Goal: Task Accomplishment & Management: Manage account settings

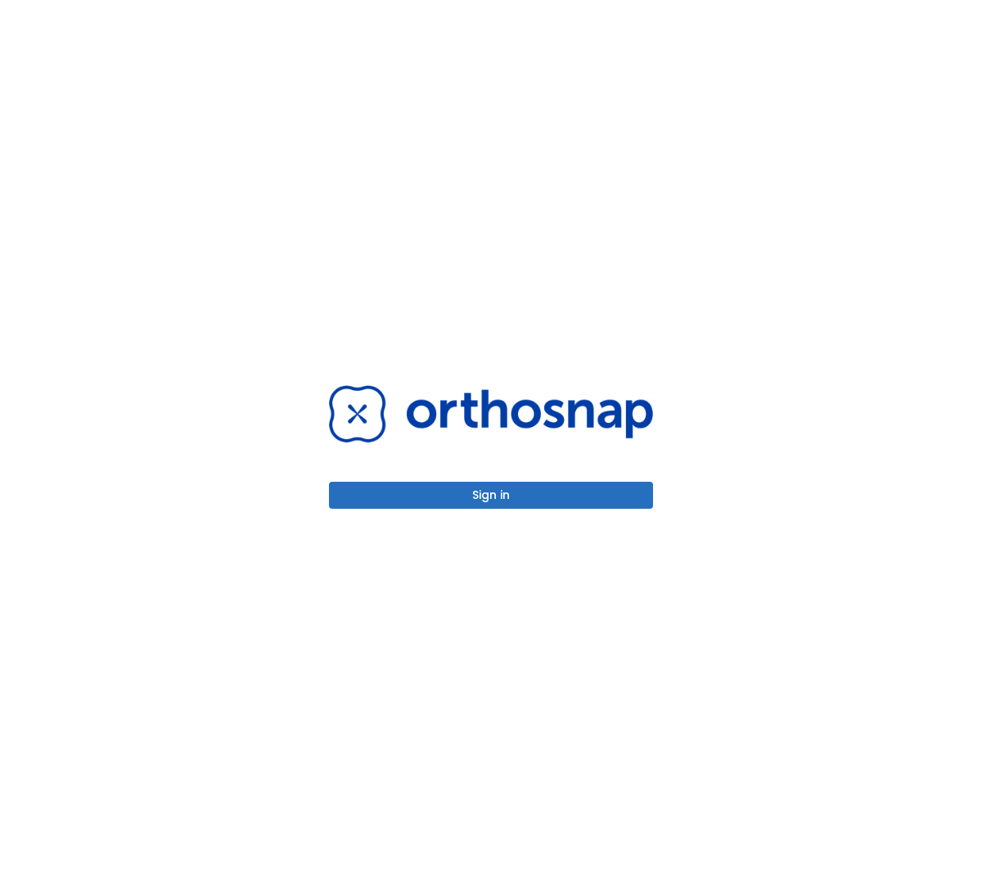
click at [539, 498] on button "Sign in" at bounding box center [491, 495] width 324 height 27
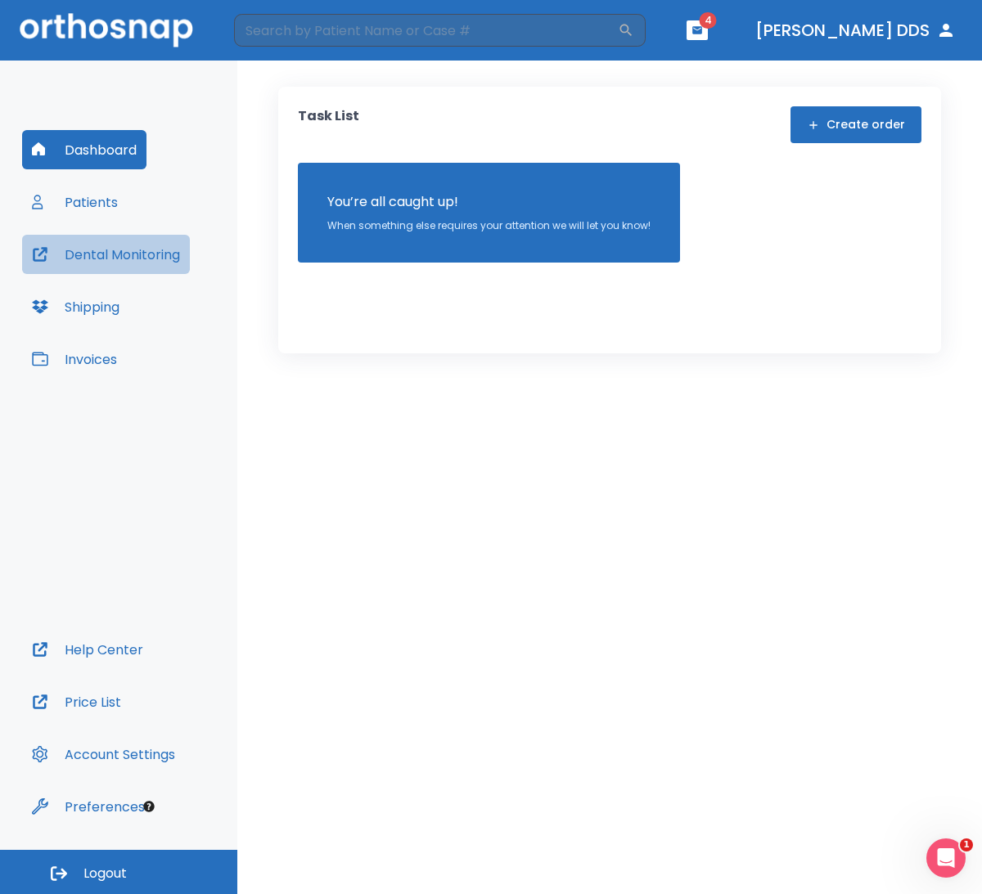
click at [106, 255] on button "Dental Monitoring" at bounding box center [106, 254] width 168 height 39
click at [87, 199] on button "Patients" at bounding box center [75, 201] width 106 height 39
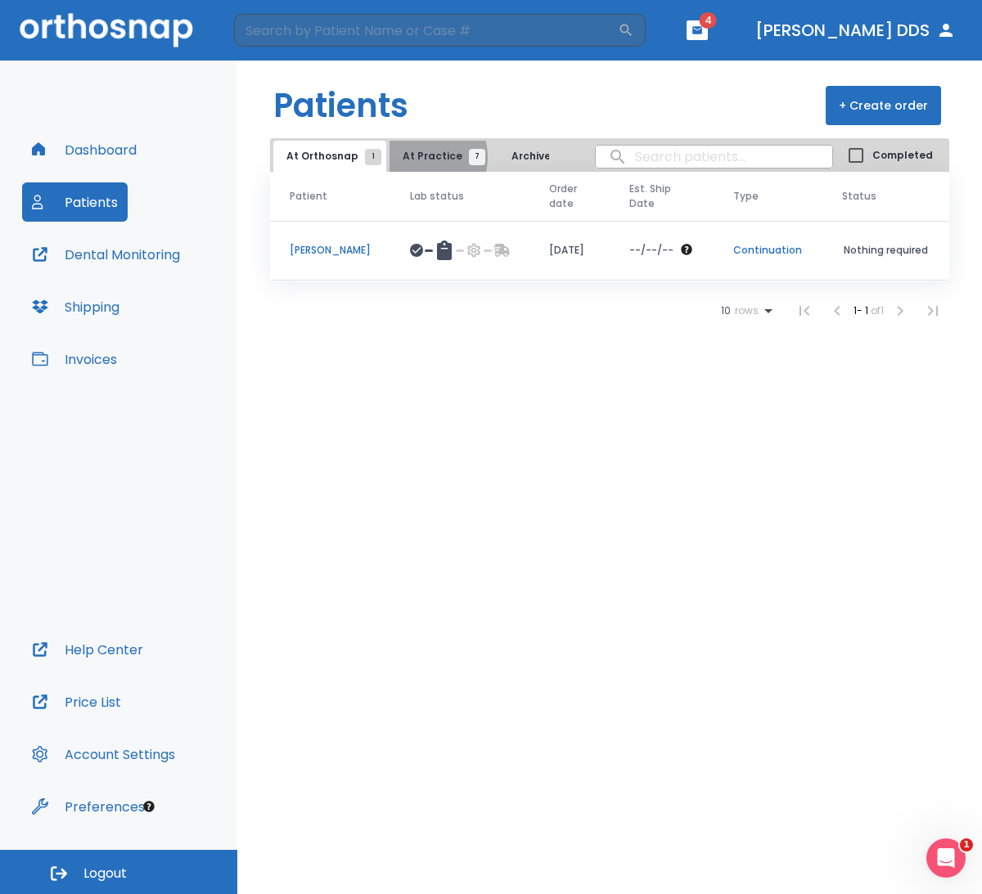
click at [415, 157] on span "At Practice 7" at bounding box center [440, 156] width 74 height 15
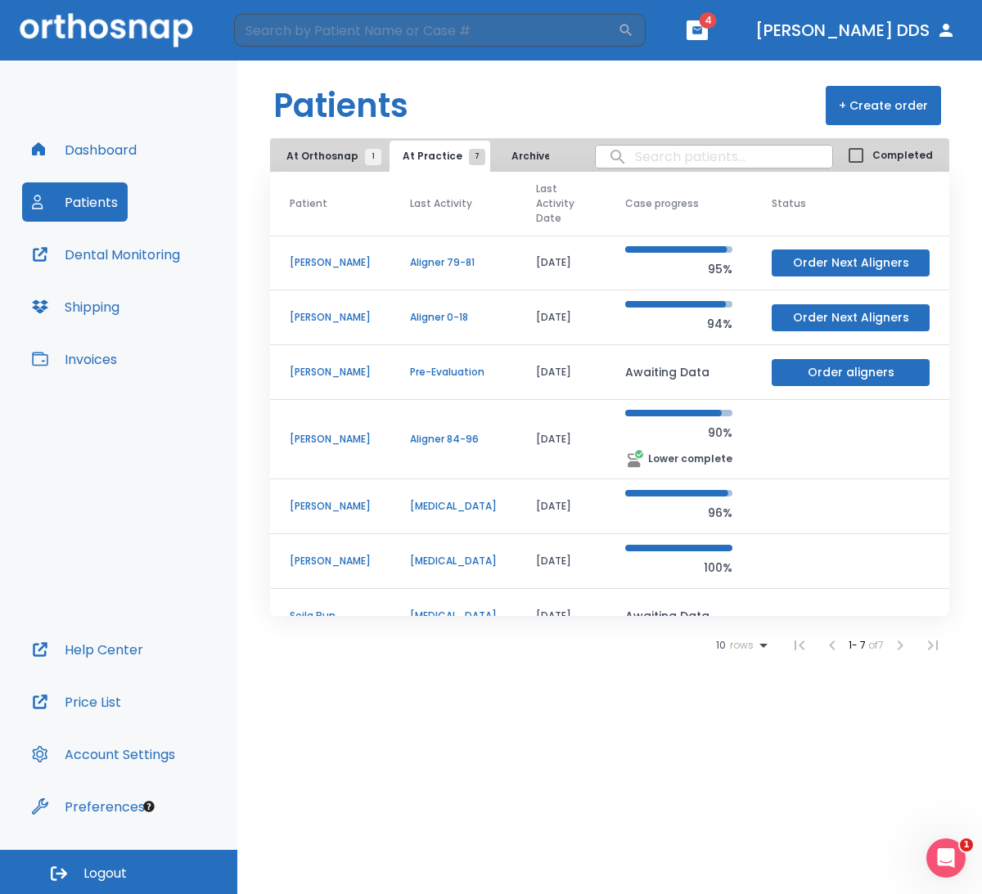
click at [305, 436] on p "[PERSON_NAME]" at bounding box center [330, 439] width 81 height 15
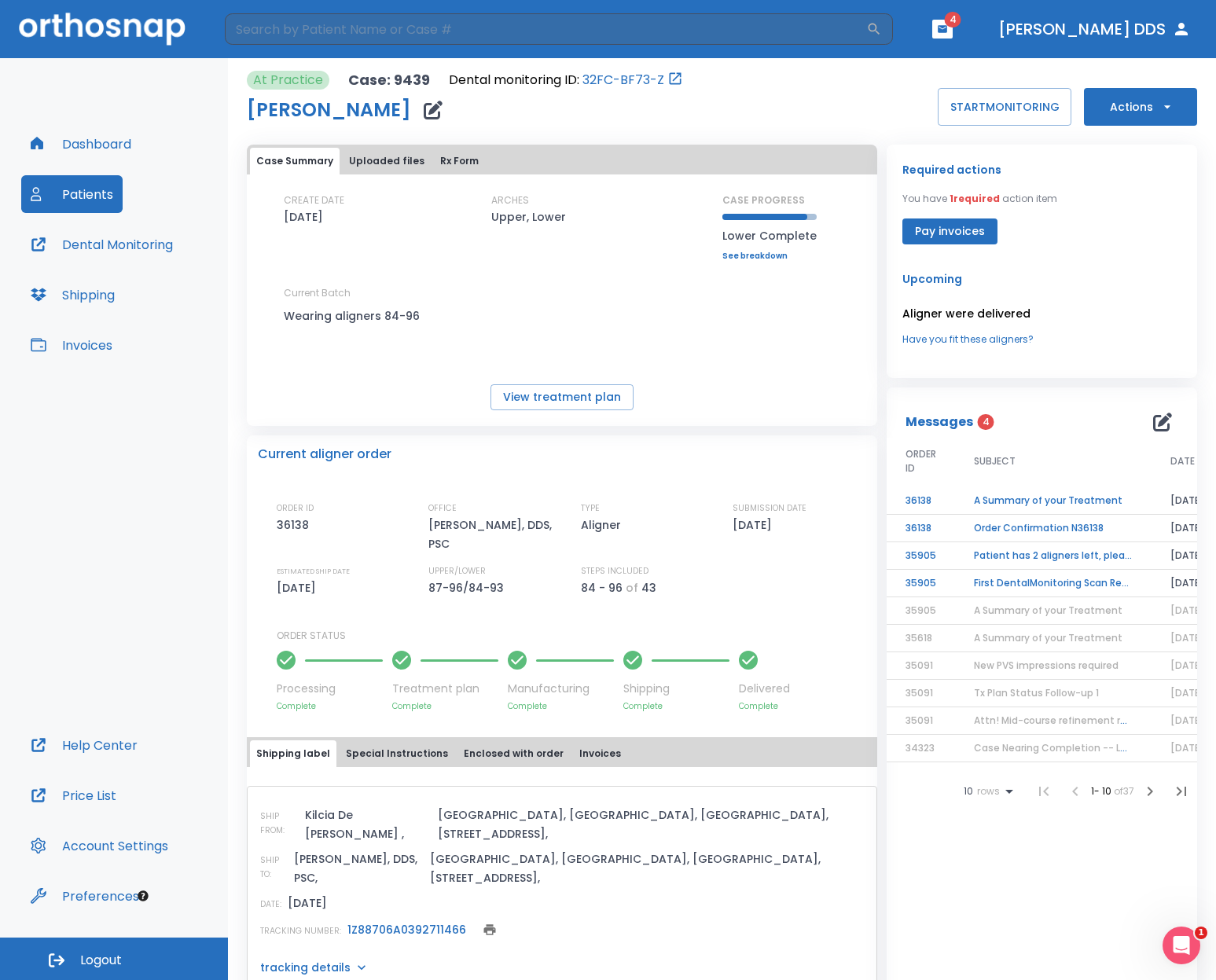
click at [942, 581] on td "First DentalMonitoring Scan Review!" at bounding box center [1053, 583] width 197 height 28
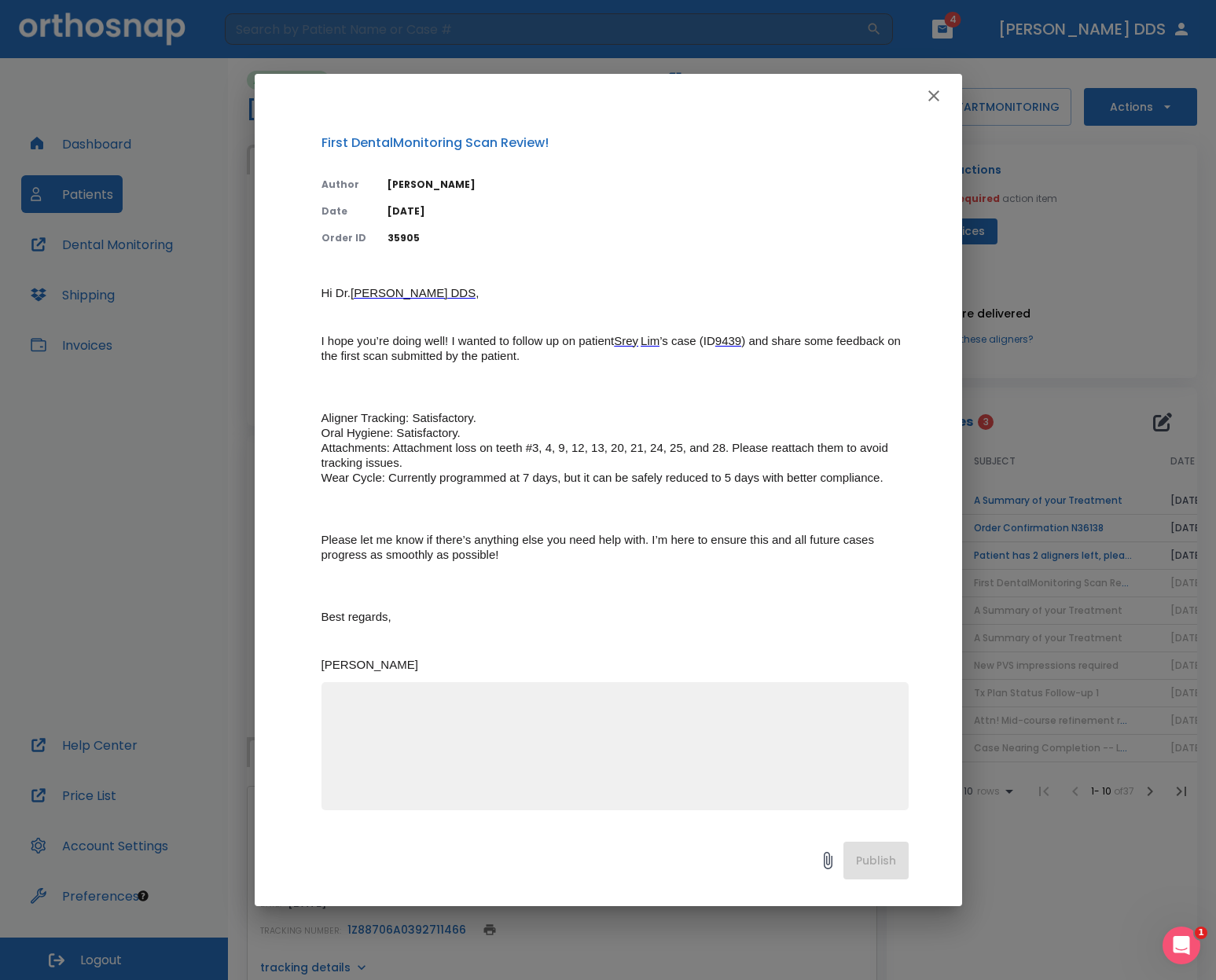
click at [934, 90] on icon "button" at bounding box center [934, 96] width 19 height 19
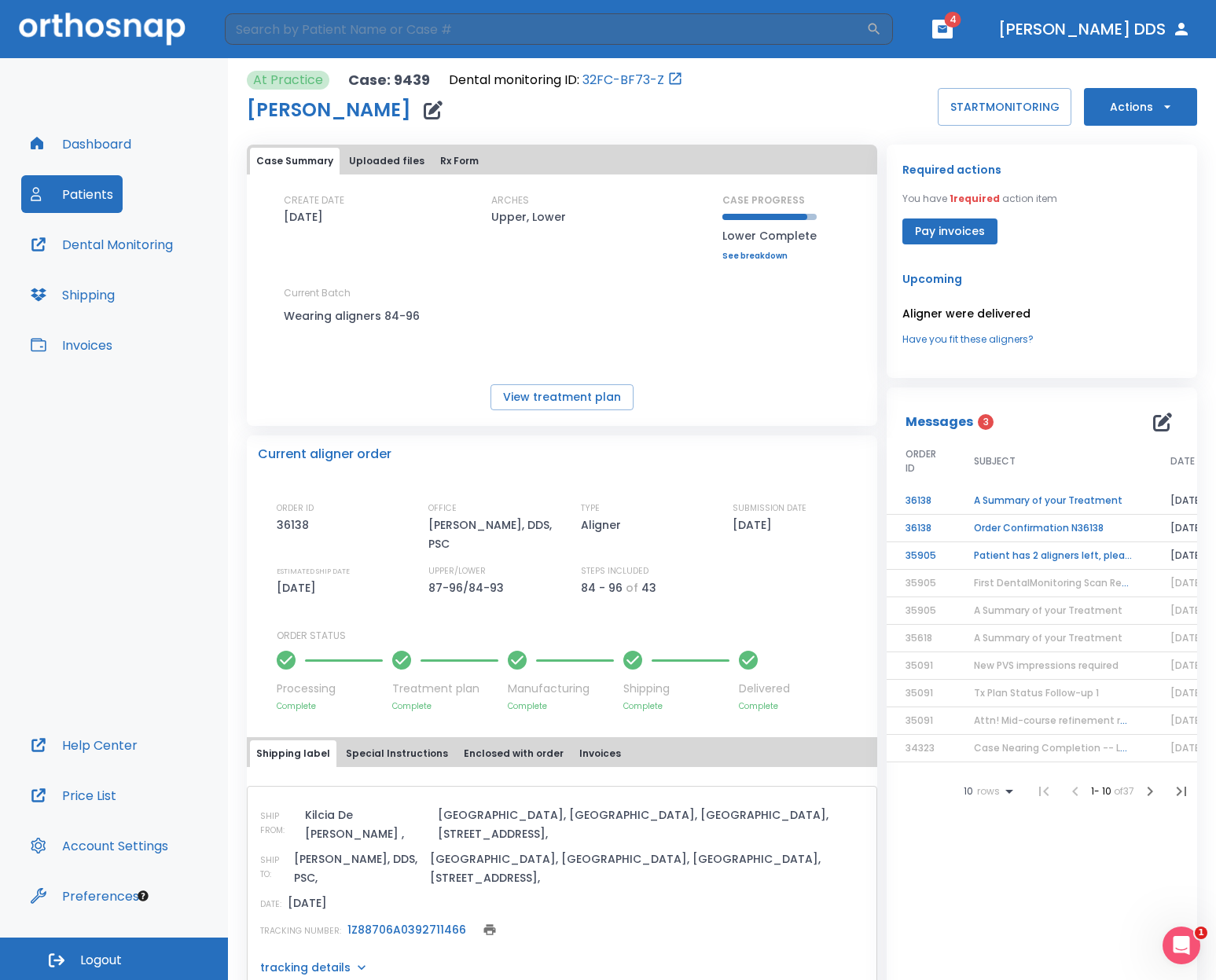
click at [942, 584] on span "First DentalMonitoring Scan Review!" at bounding box center [1060, 583] width 173 height 13
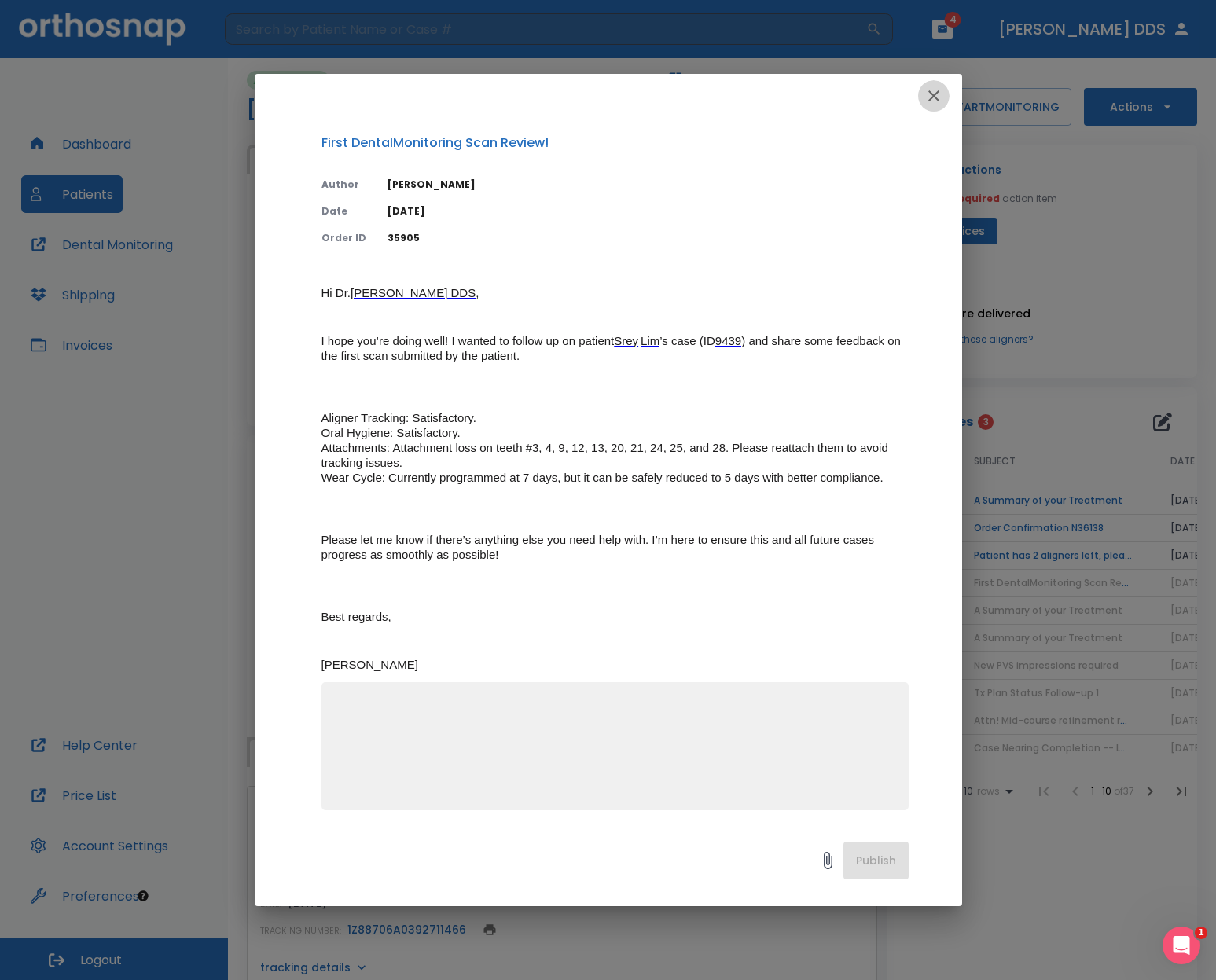
click at [933, 96] on icon "button" at bounding box center [933, 95] width 11 height 11
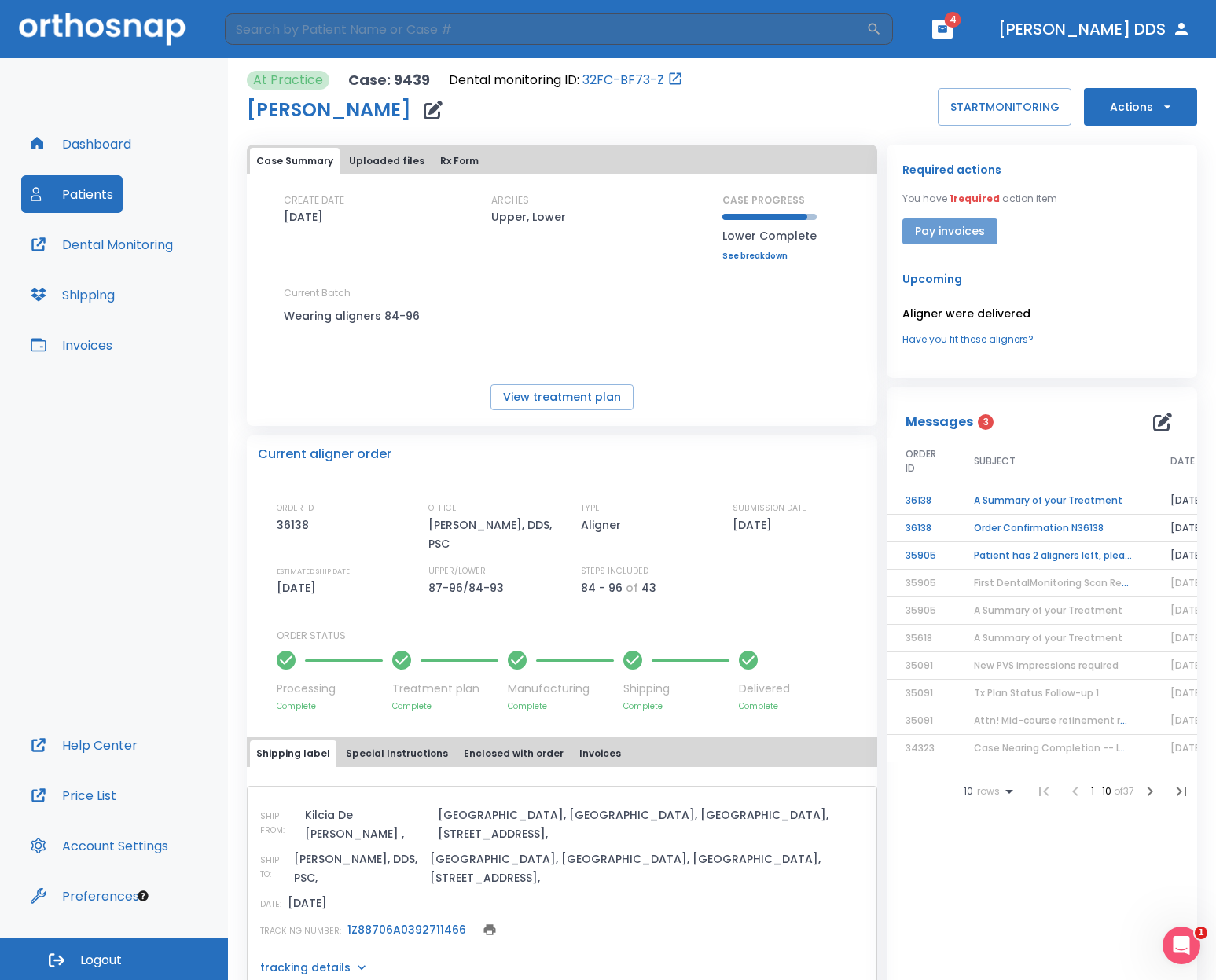
click at [942, 229] on button "Pay invoices" at bounding box center [949, 231] width 95 height 26
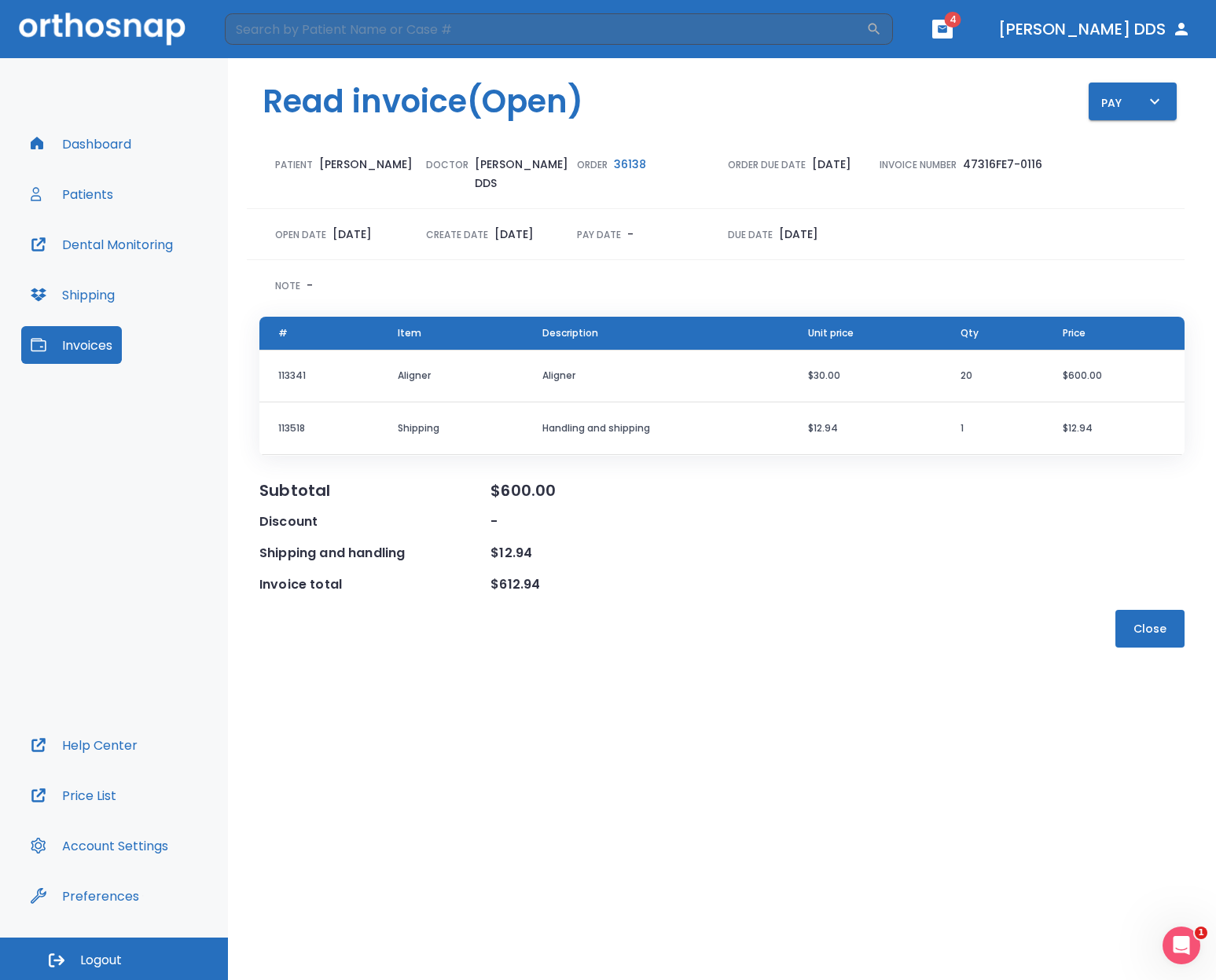
click at [102, 344] on button "Invoices" at bounding box center [71, 345] width 101 height 37
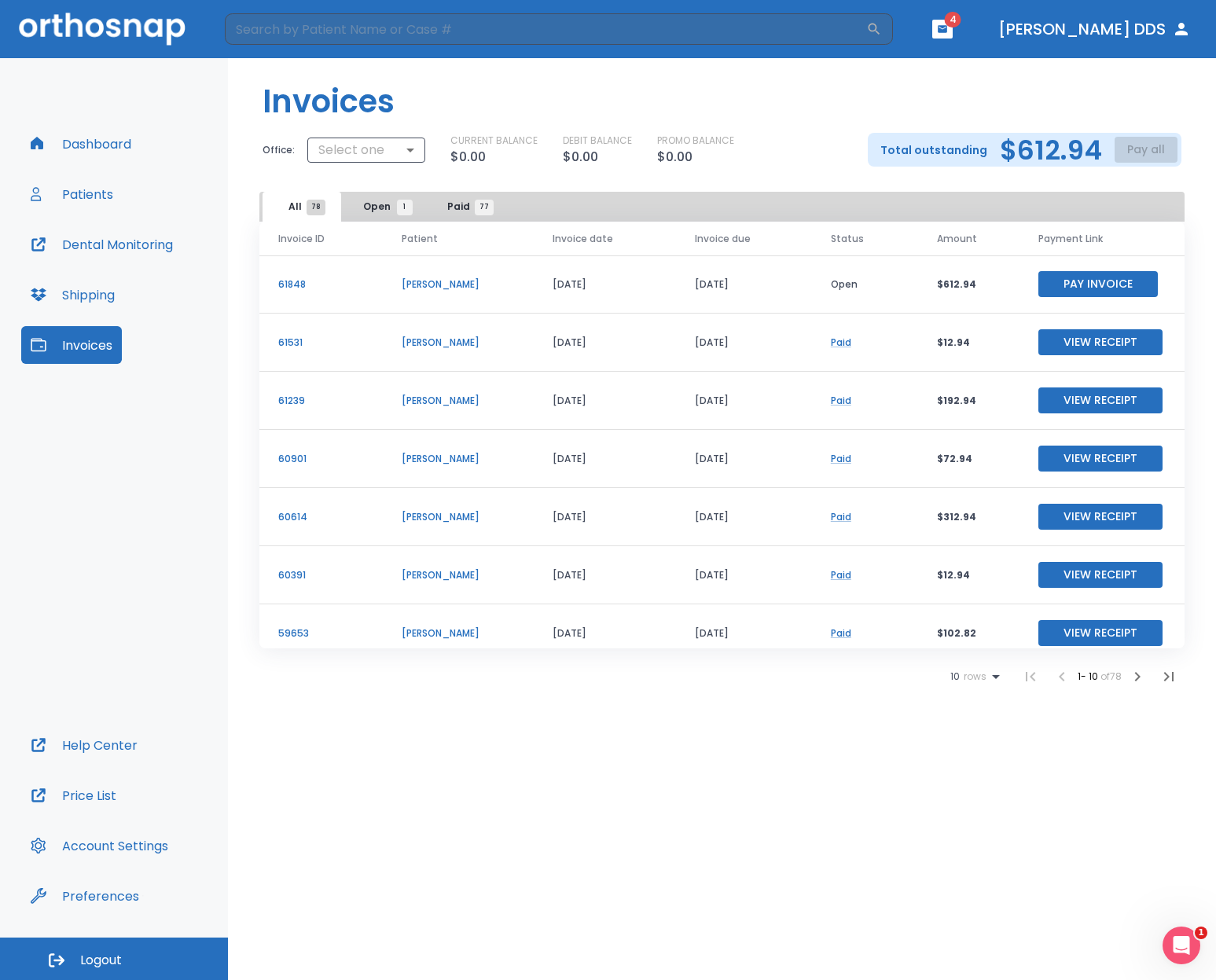
click at [942, 287] on button "Pay Invoice" at bounding box center [1098, 283] width 119 height 26
click at [404, 458] on p "[PERSON_NAME]" at bounding box center [457, 459] width 112 height 14
click at [67, 200] on button "Patients" at bounding box center [72, 193] width 102 height 37
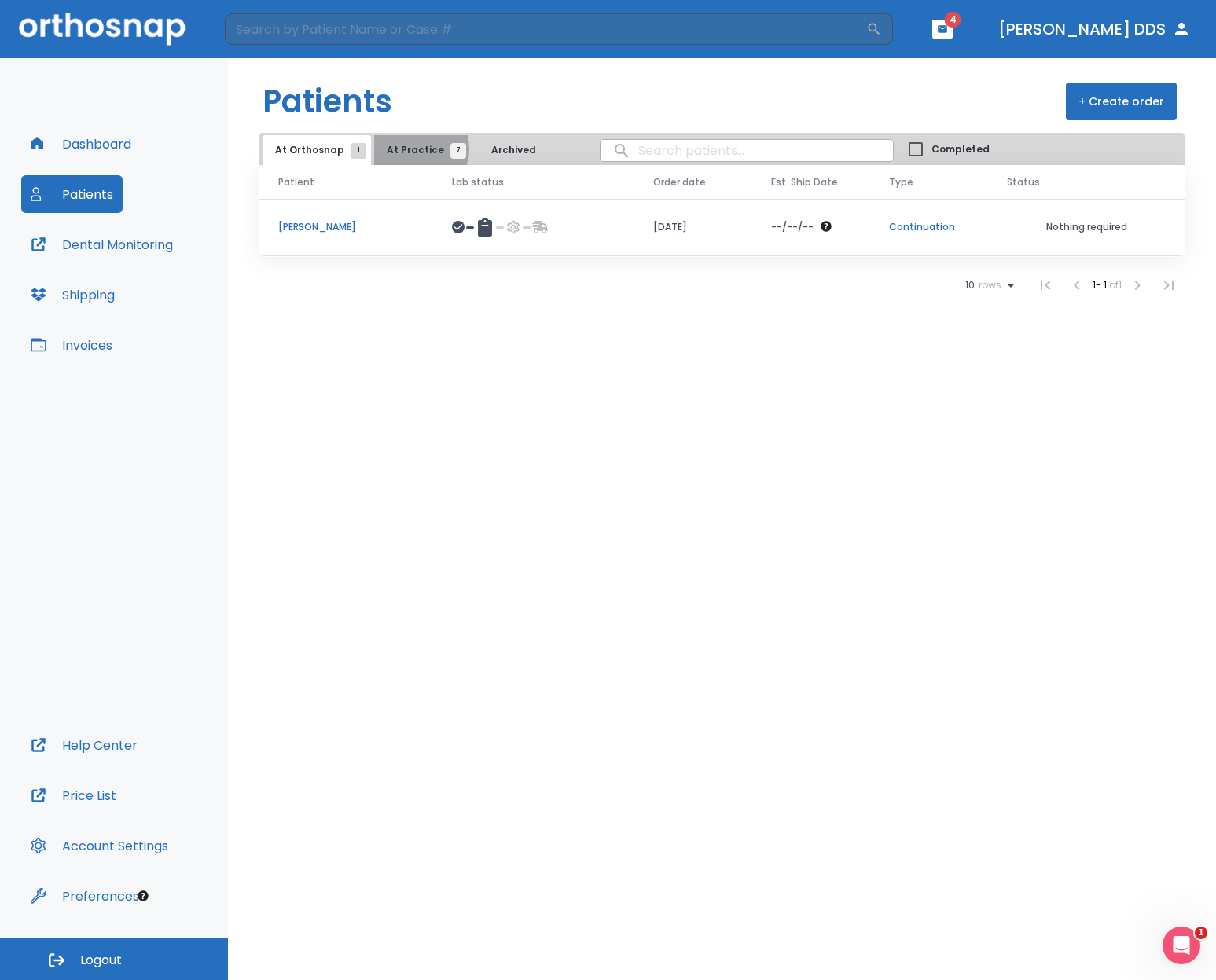
click at [413, 149] on span "At Practice 7" at bounding box center [423, 150] width 71 height 14
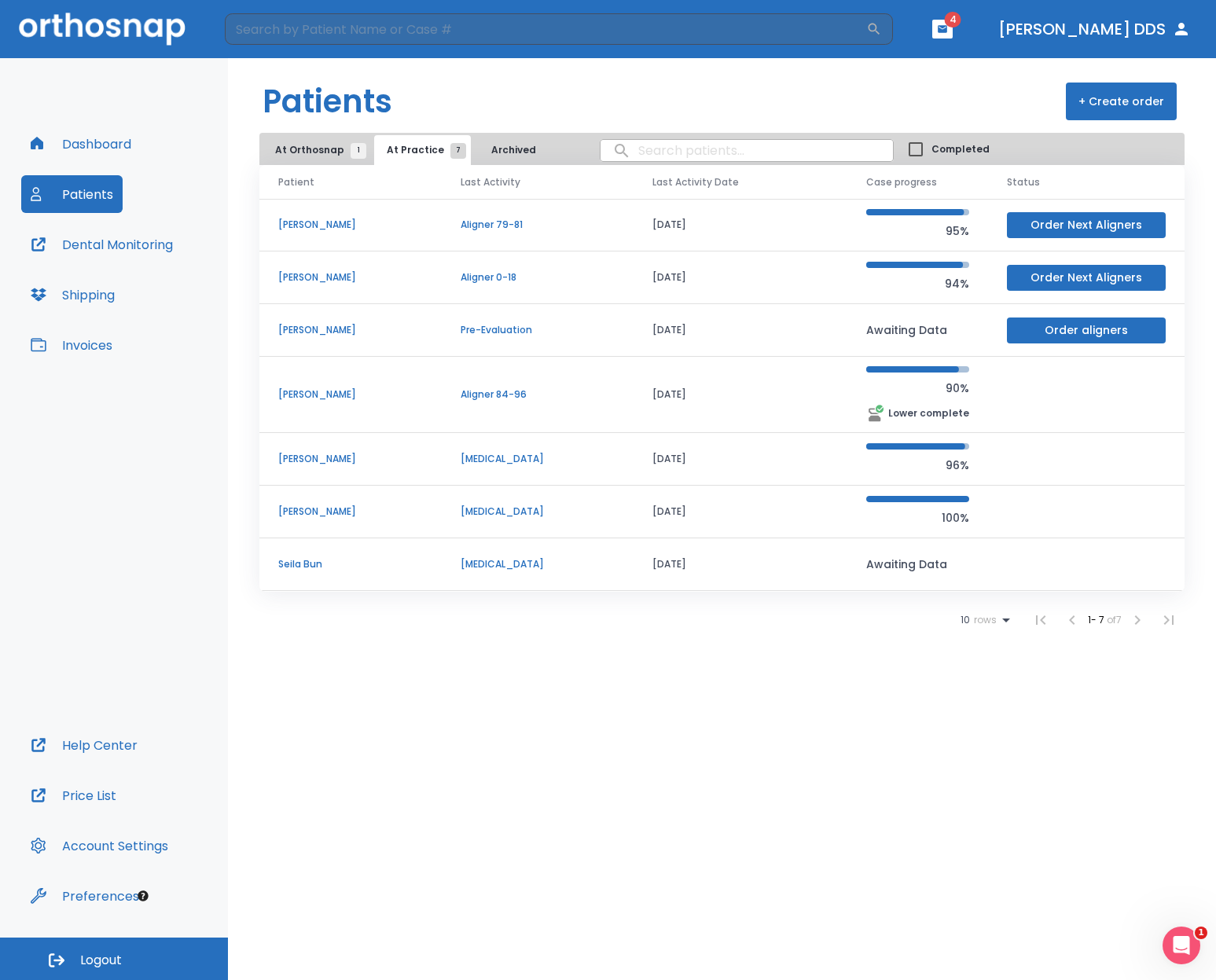
click at [310, 401] on p "[PERSON_NAME]" at bounding box center [351, 394] width 145 height 14
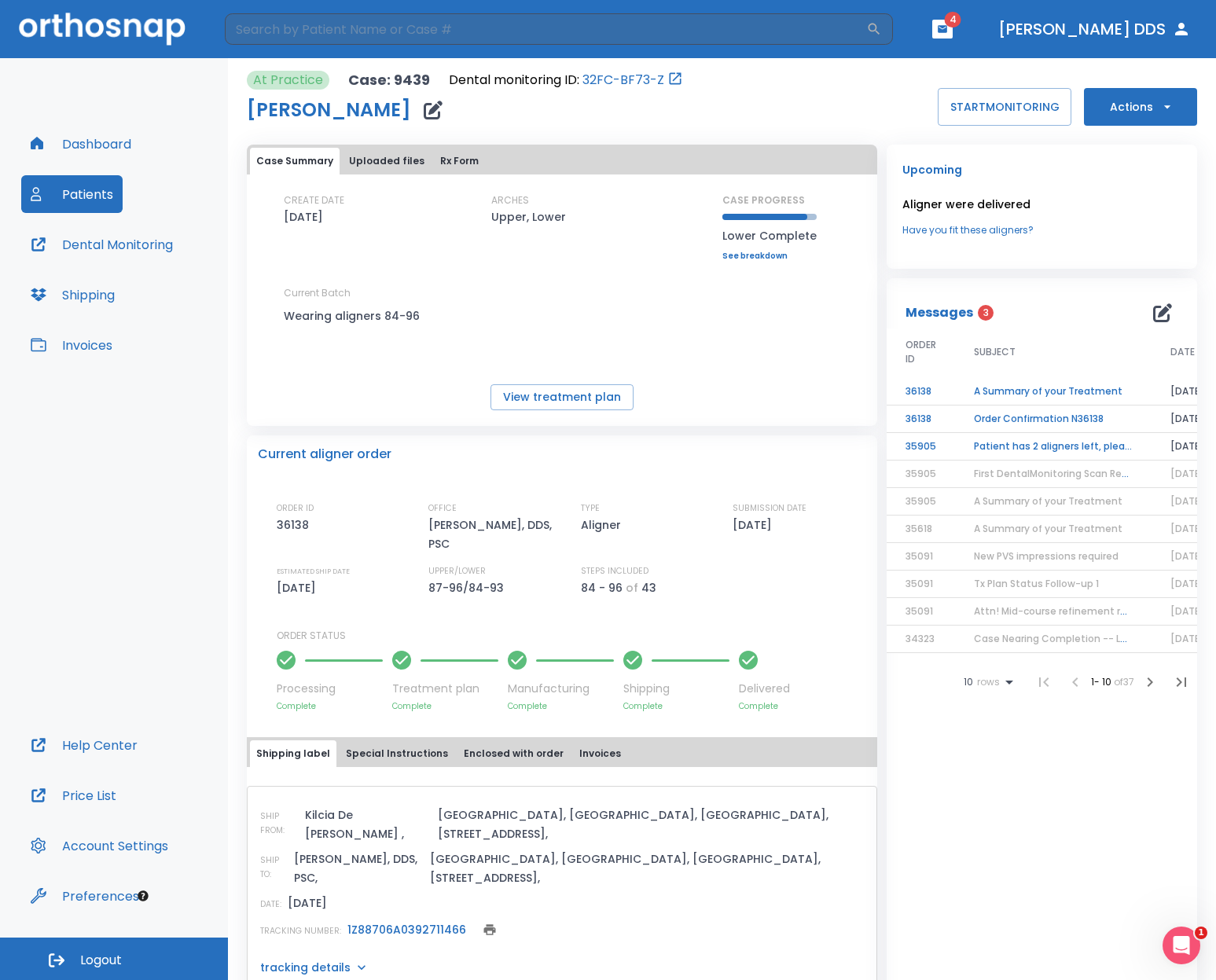
click at [710, 242] on div "CREATE DATE 09/24/21 ARCHES Upper, Lower CASE PROGRESS Lower Complete Upper pro…" at bounding box center [562, 273] width 630 height 159
click at [942, 318] on icon "button" at bounding box center [1162, 313] width 19 height 19
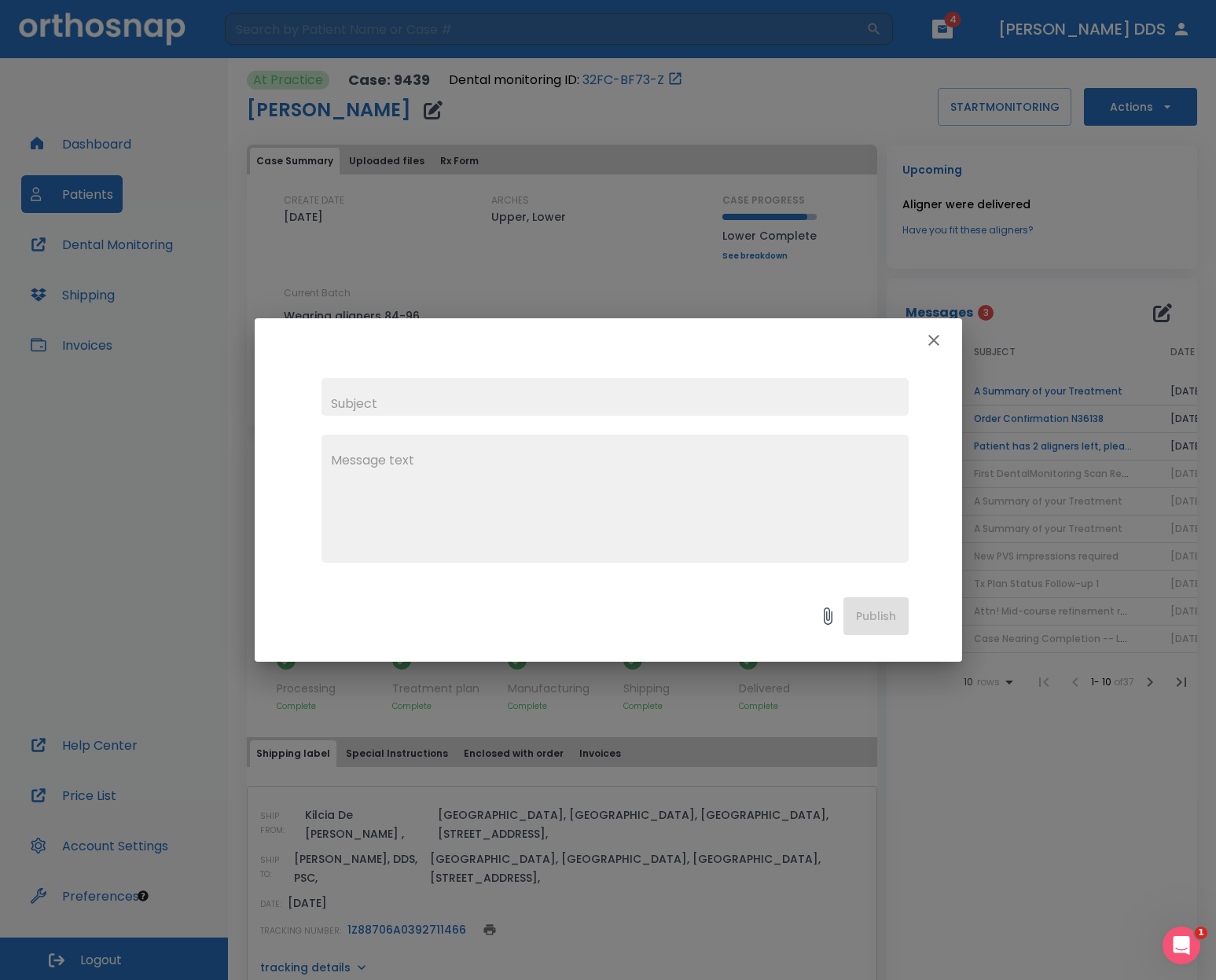
click at [473, 393] on input "text" at bounding box center [615, 397] width 587 height 37
type input "Dental Monitor App"
click at [438, 465] on textarea at bounding box center [616, 505] width 569 height 109
type textarea "I"
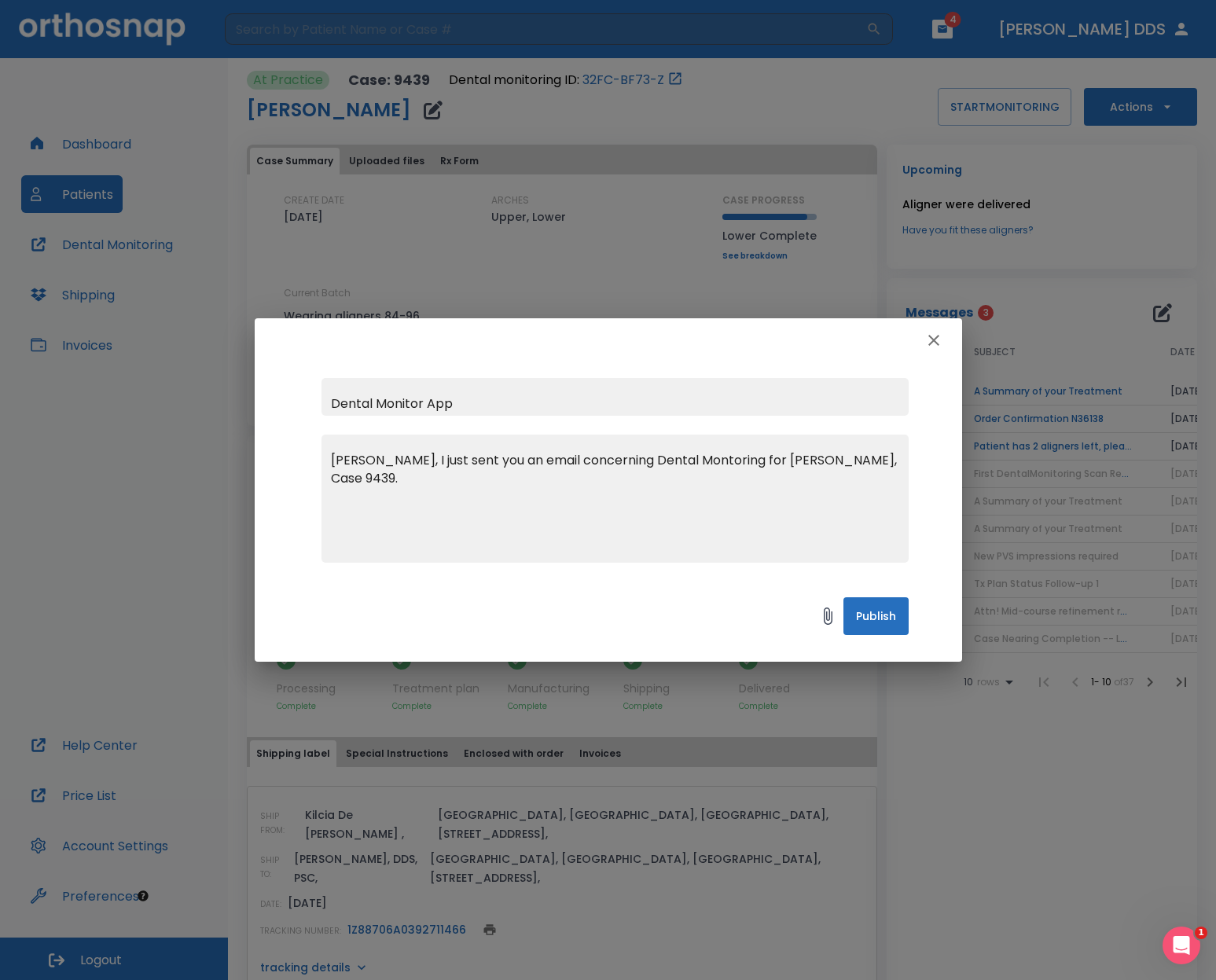
type textarea "Dr. Vidal, I just sent you an email concerning Dental Montoring for Srey Lim, C…"
click at [874, 626] on button "Publish" at bounding box center [876, 616] width 65 height 37
click at [942, 28] on div "Dental Monitor App Dr. Vidal, I just sent you an email concerning Dental Montor…" at bounding box center [608, 490] width 1216 height 980
drag, startPoint x: 873, startPoint y: 461, endPoint x: 329, endPoint y: 447, distance: 544.2
click at [329, 447] on div "Dr. Vidal, I just sent you an email concerning Dental Montoring for Srey Lim, C…" at bounding box center [615, 499] width 587 height 128
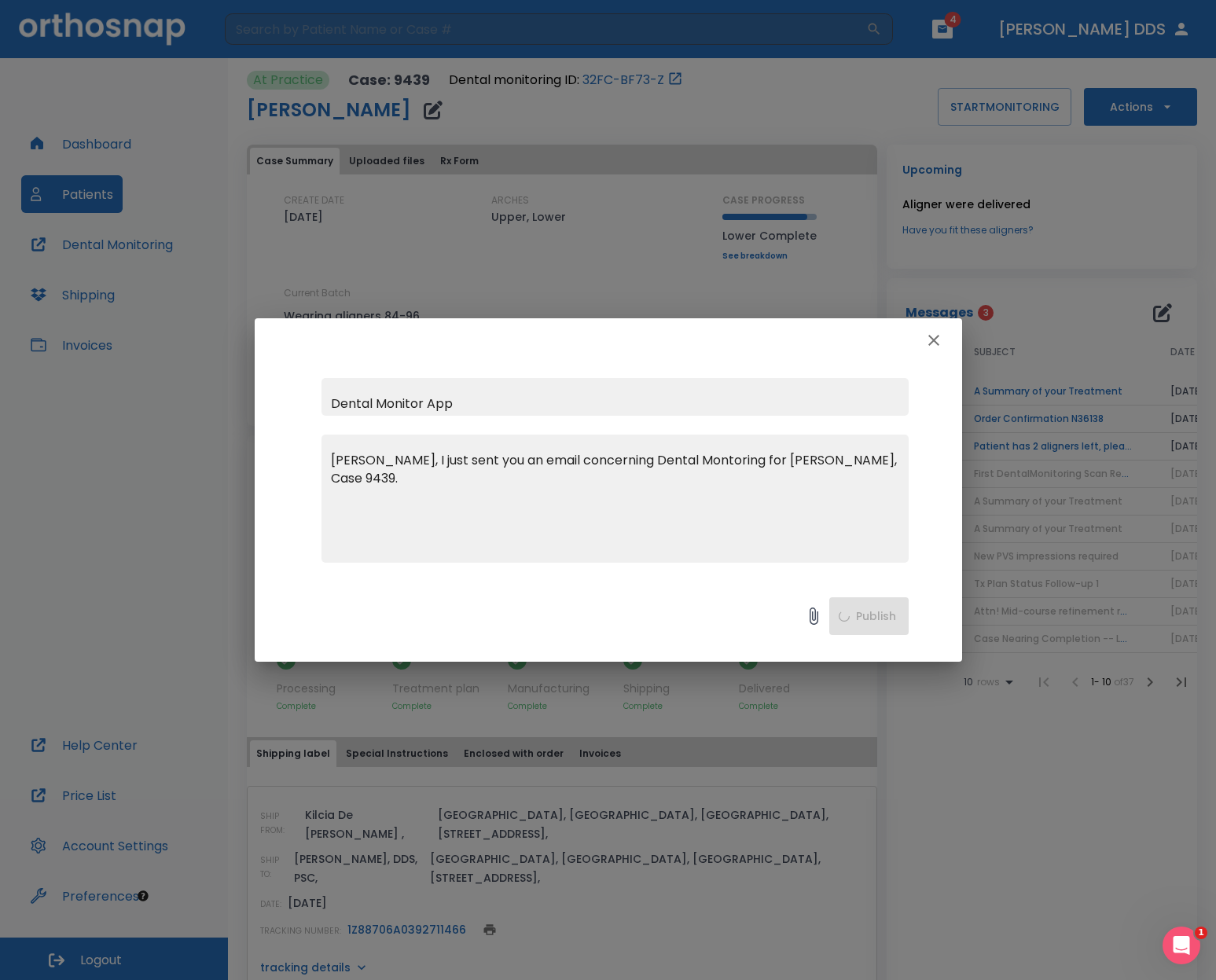
click at [936, 340] on icon "button" at bounding box center [934, 341] width 19 height 19
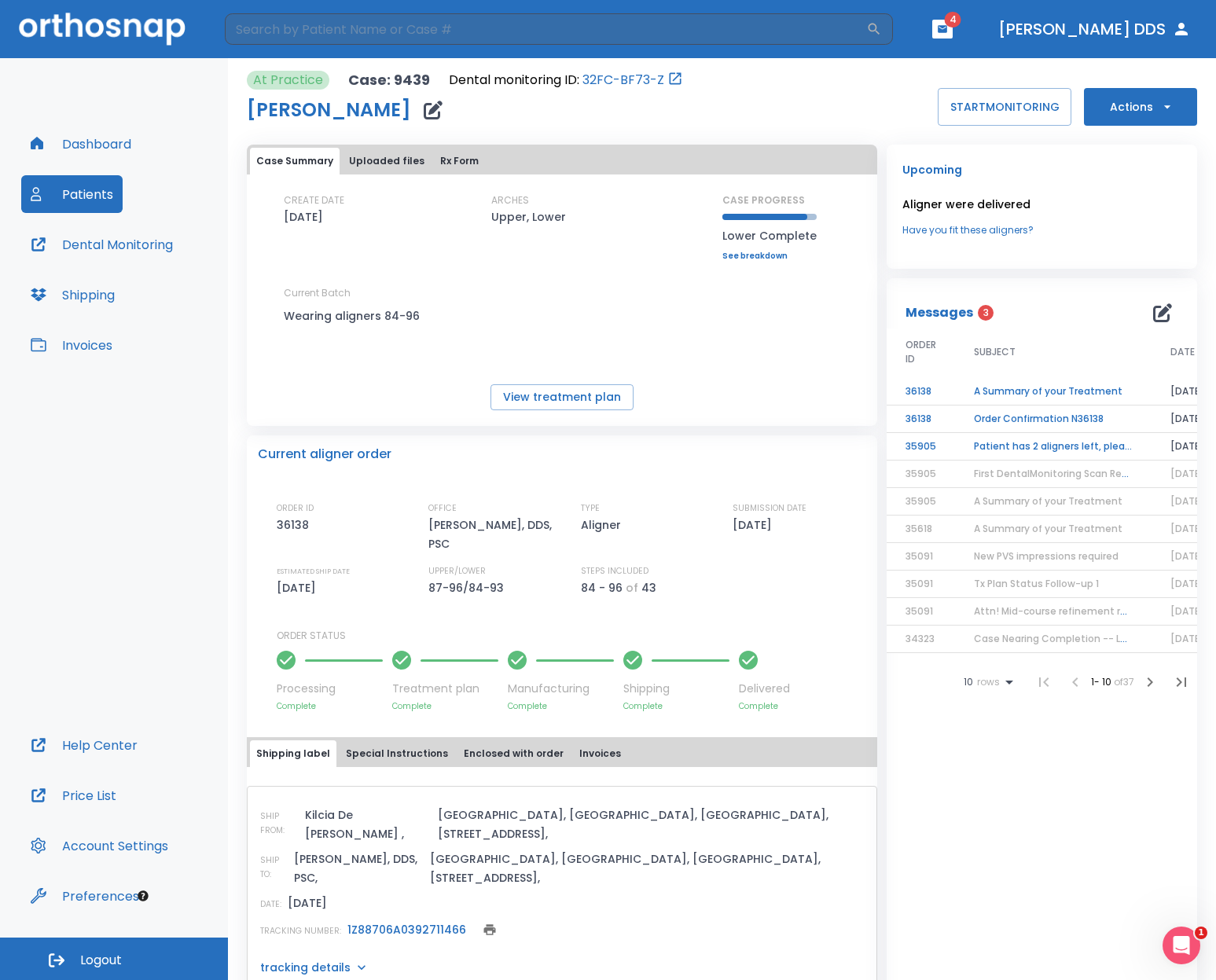
click at [103, 859] on span "Logout" at bounding box center [100, 961] width 41 height 17
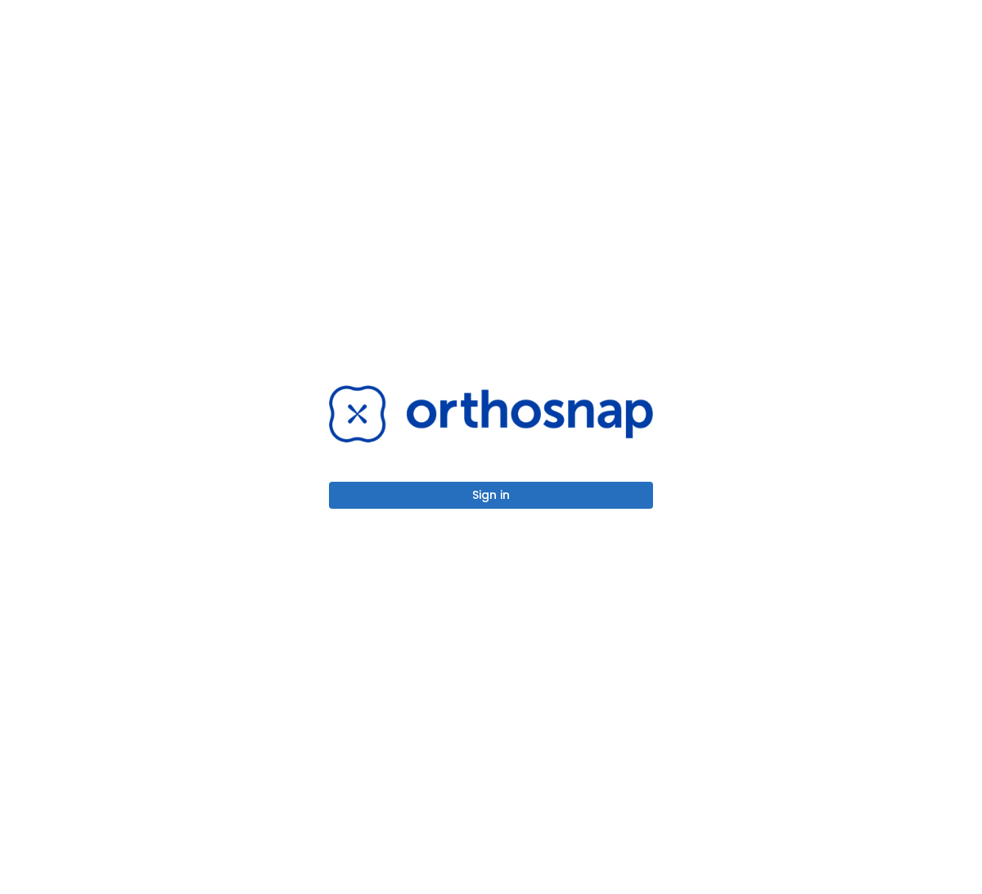
click at [473, 500] on button "Sign in" at bounding box center [491, 495] width 324 height 27
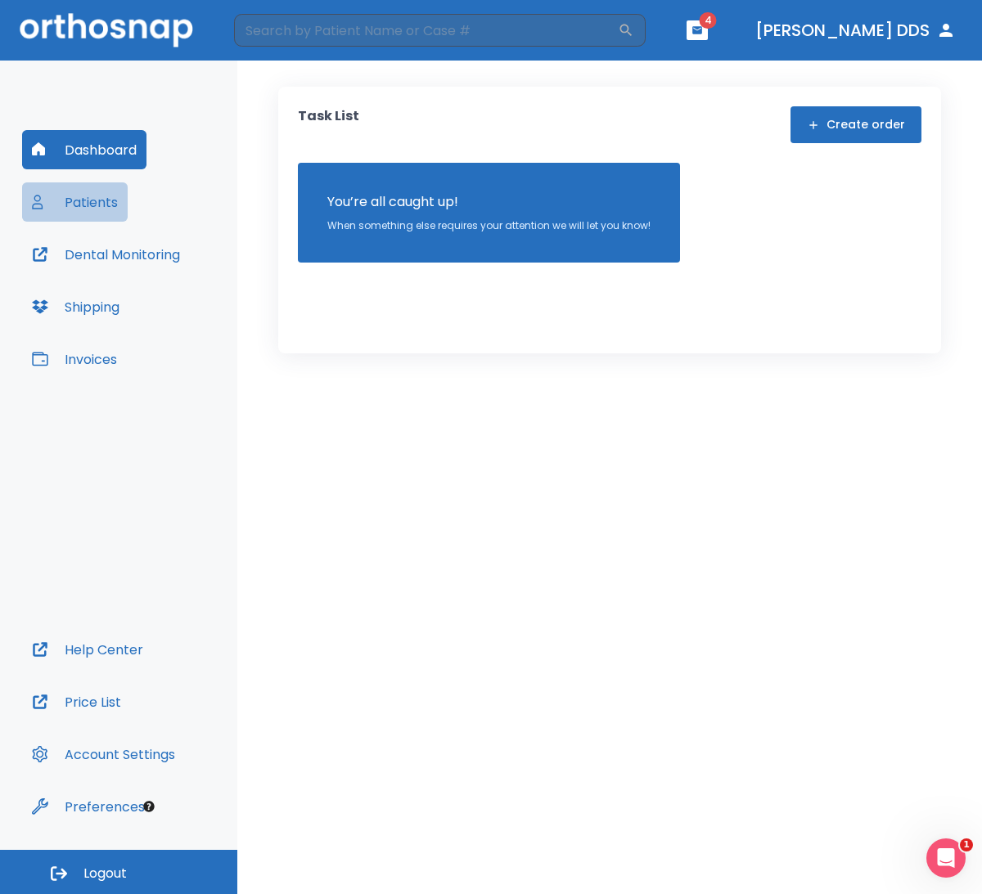
click at [92, 206] on button "Patients" at bounding box center [75, 201] width 106 height 39
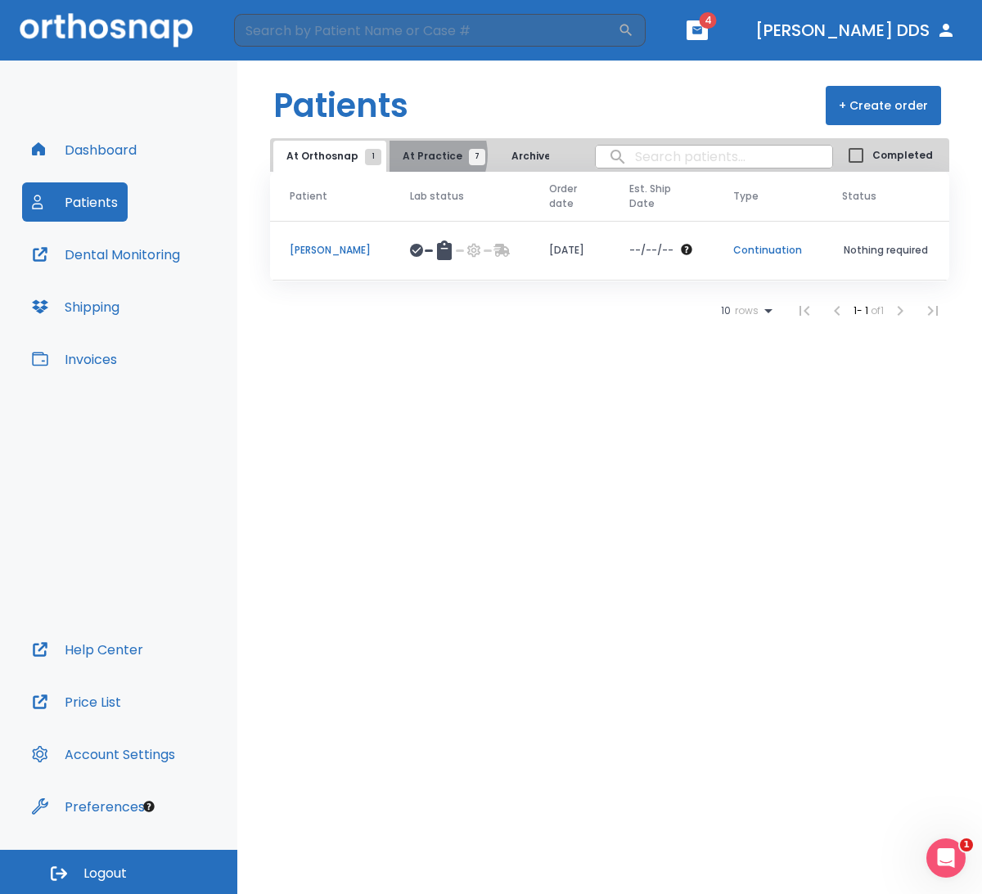
click at [417, 155] on span "At Practice 7" at bounding box center [440, 156] width 74 height 15
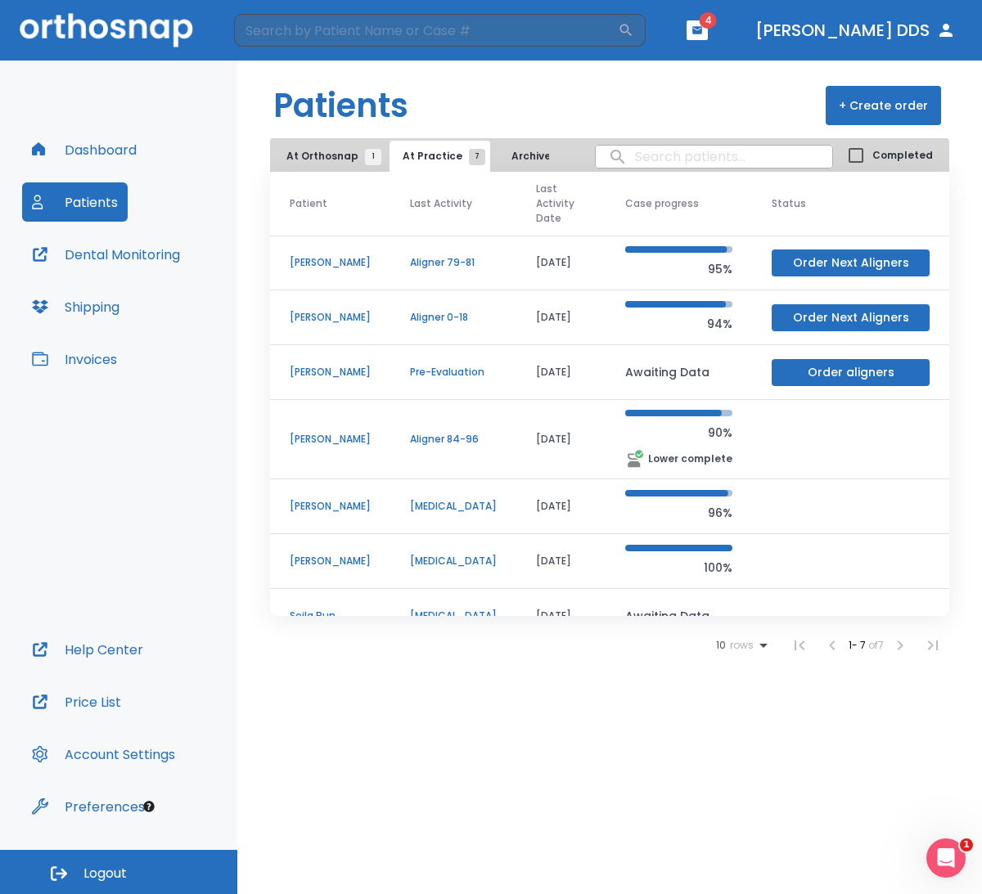
click at [325, 438] on p "Srey Lim" at bounding box center [330, 439] width 81 height 15
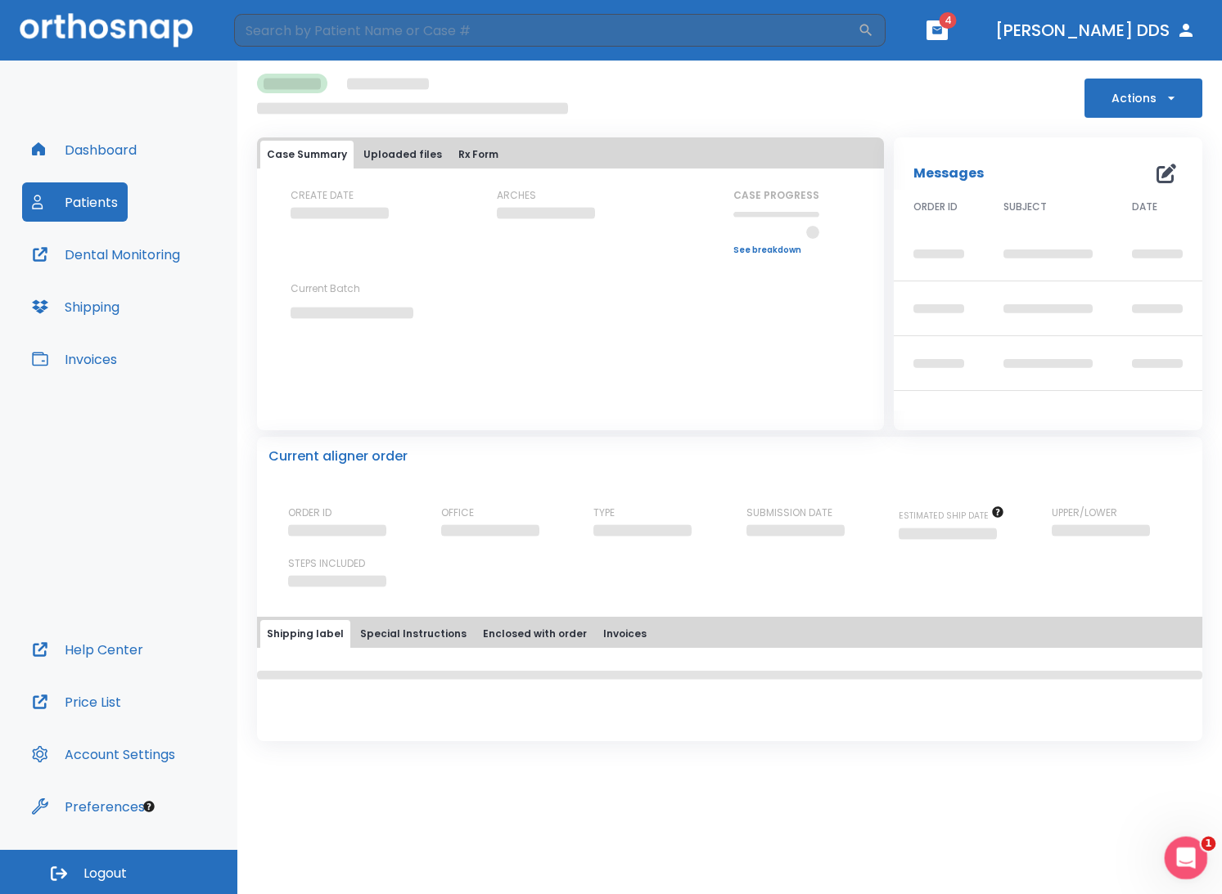
click at [981, 860] on icon "Open Intercom Messenger" at bounding box center [1183, 856] width 27 height 27
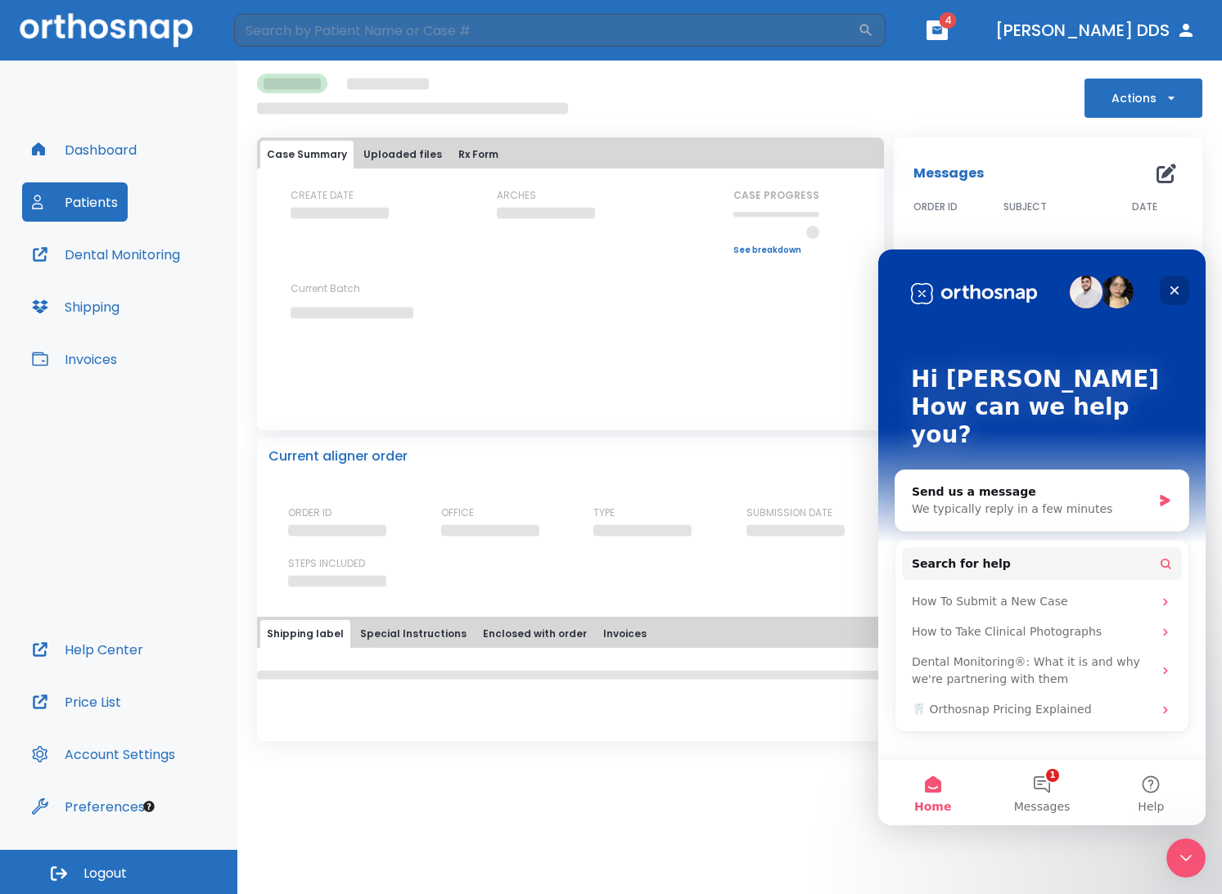
click at [981, 288] on icon "Close" at bounding box center [1174, 290] width 13 height 13
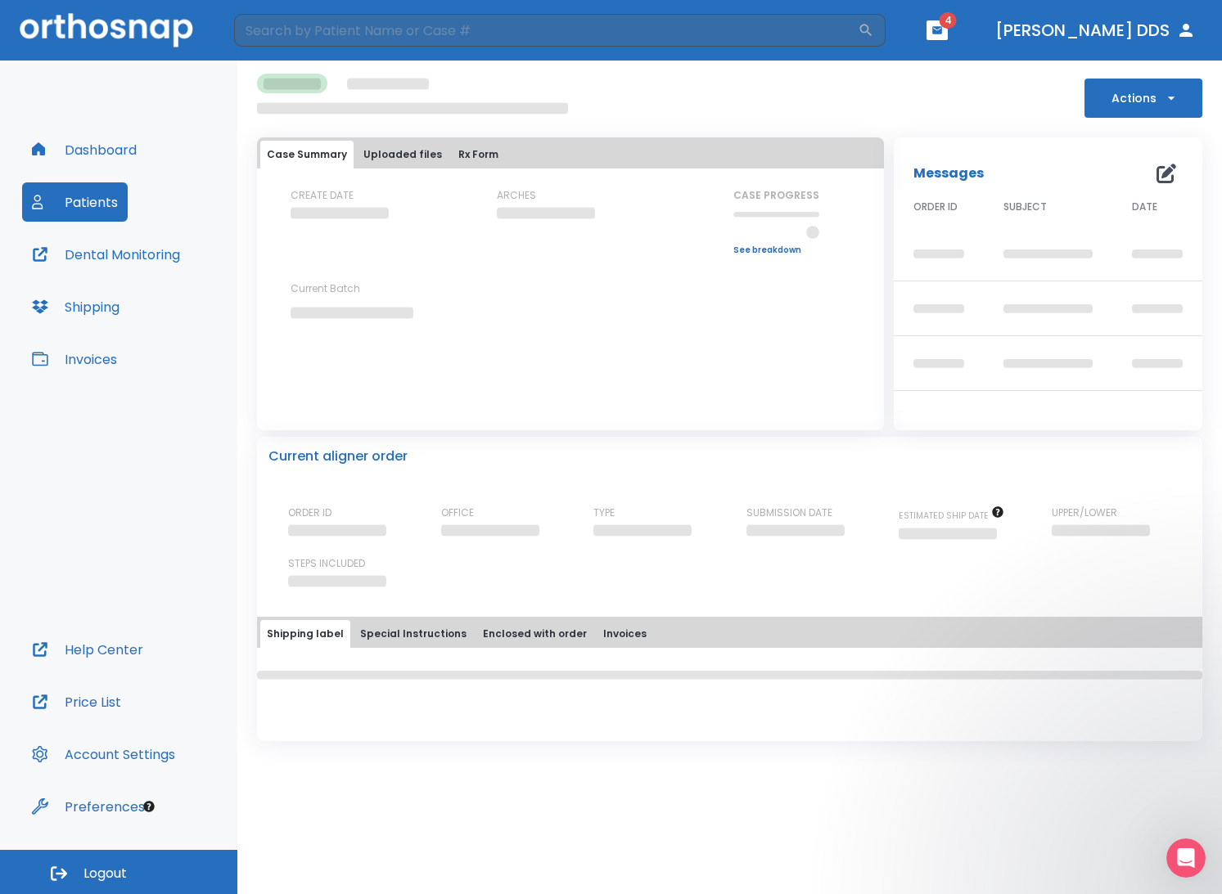
click at [726, 329] on div "CREATE DATE ARCHES CASE PROGRESS Upper progress (Est. Awaiting Data ) 0% Lower …" at bounding box center [570, 268] width 627 height 160
click at [981, 100] on icon "button" at bounding box center [1171, 98] width 16 height 16
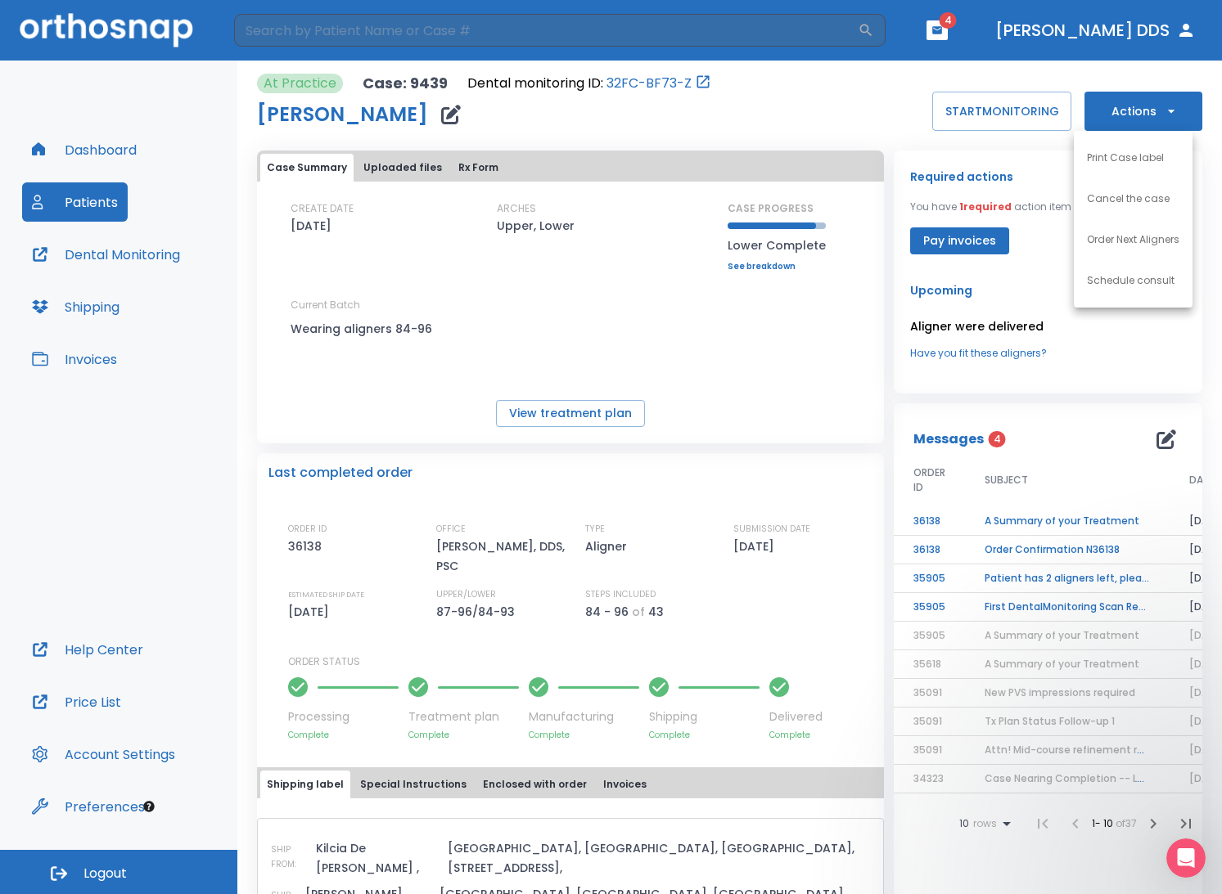
click at [981, 439] on div at bounding box center [611, 447] width 1222 height 894
click at [981, 109] on button "START MONITORING" at bounding box center [1001, 111] width 139 height 39
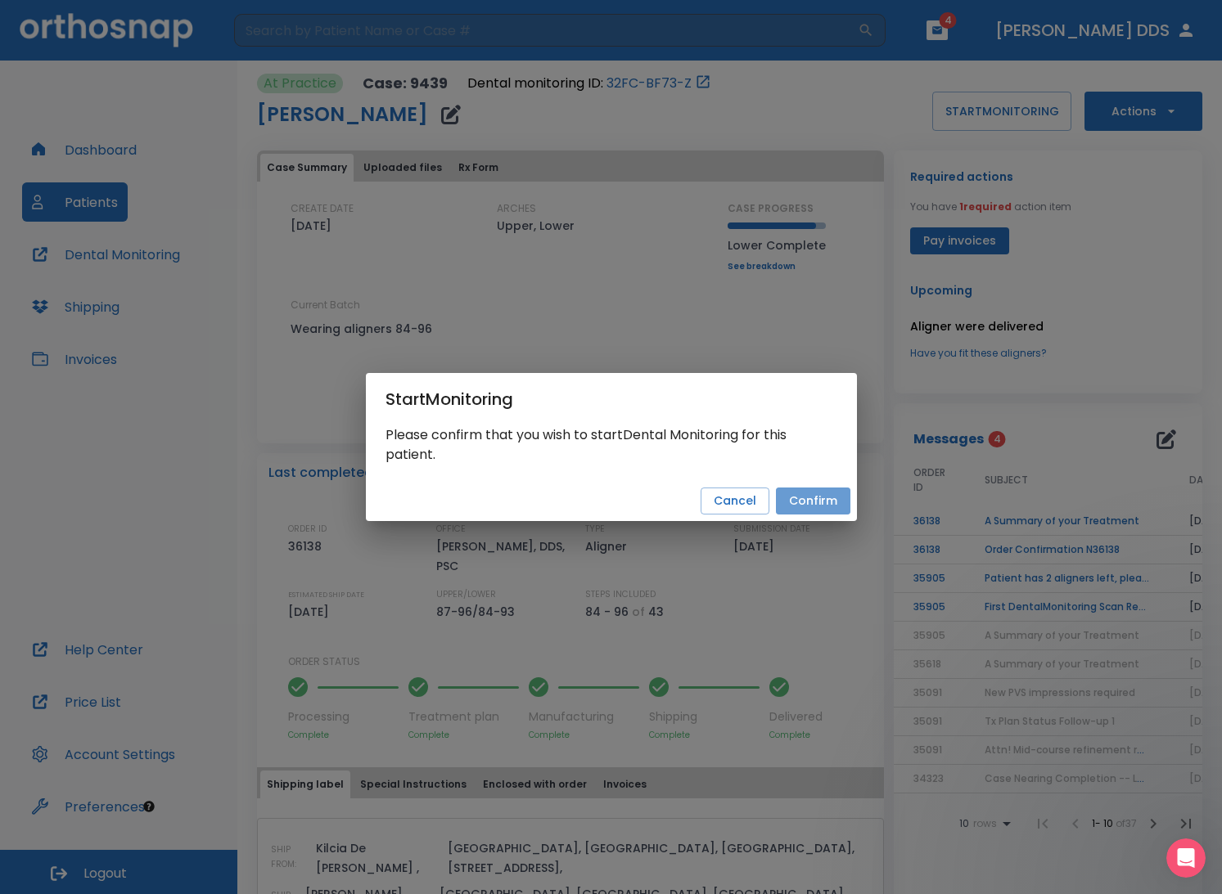
click at [817, 498] on button "Confirm" at bounding box center [813, 501] width 74 height 27
click at [981, 444] on div "Start Monitoring Please confirm that you wish to start Dental Monitoring for th…" at bounding box center [611, 447] width 1222 height 894
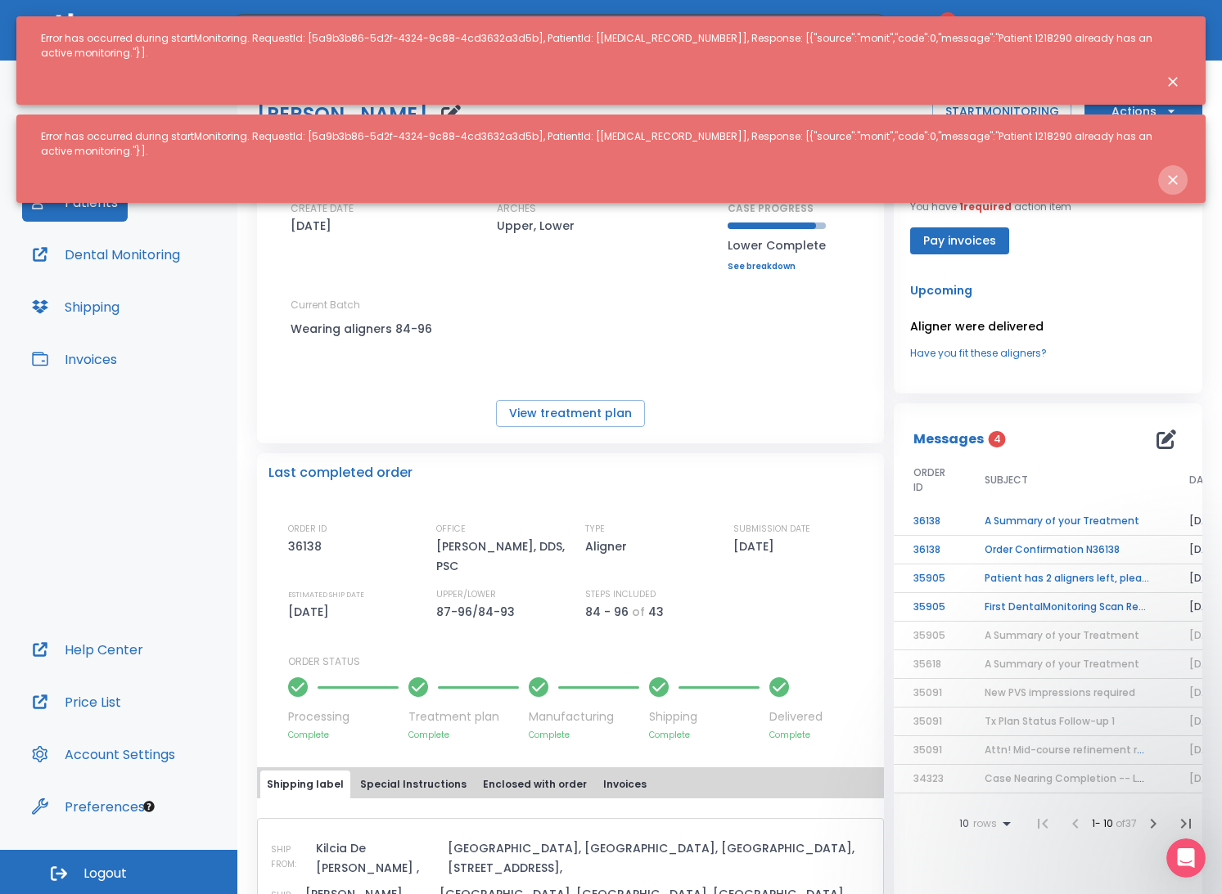
click at [981, 172] on icon "Close notification" at bounding box center [1172, 180] width 16 height 16
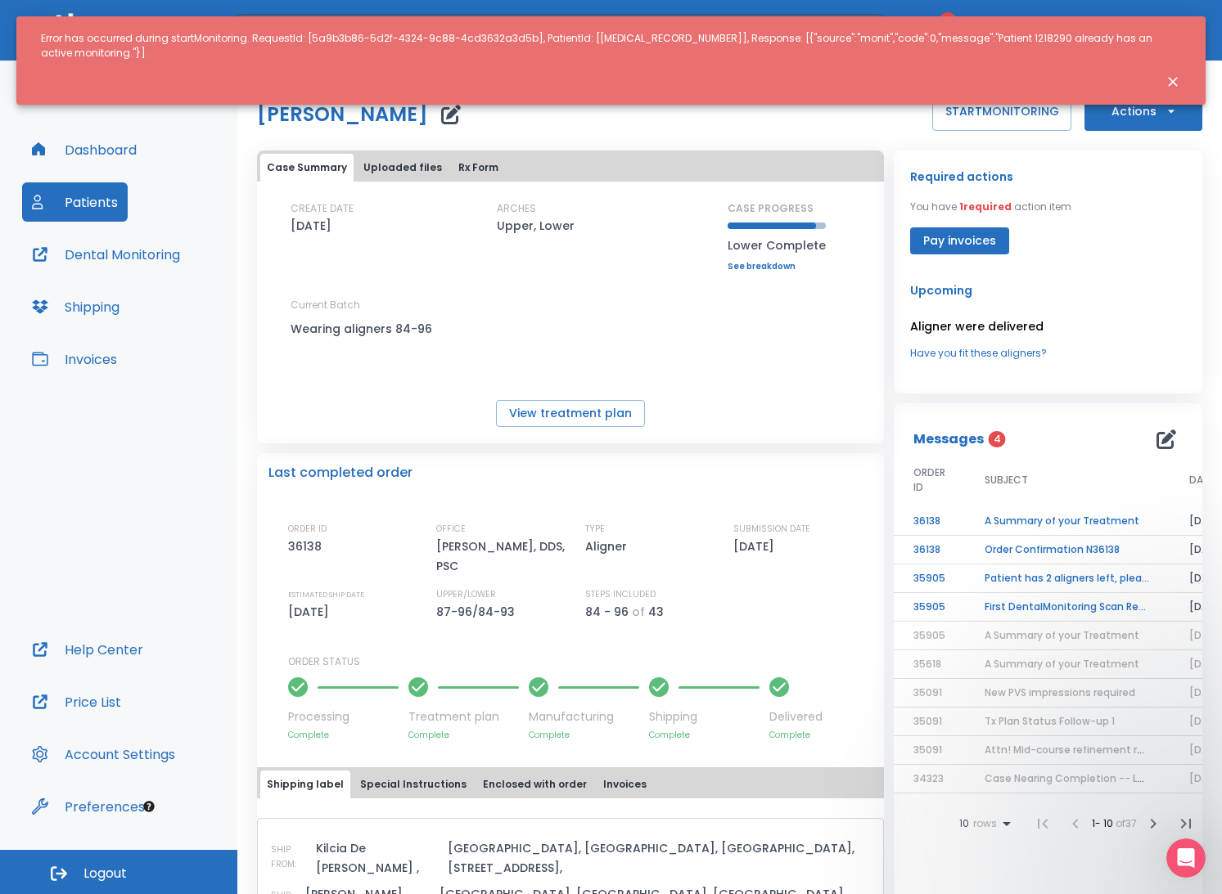
click at [981, 74] on icon "Close notification" at bounding box center [1172, 82] width 16 height 16
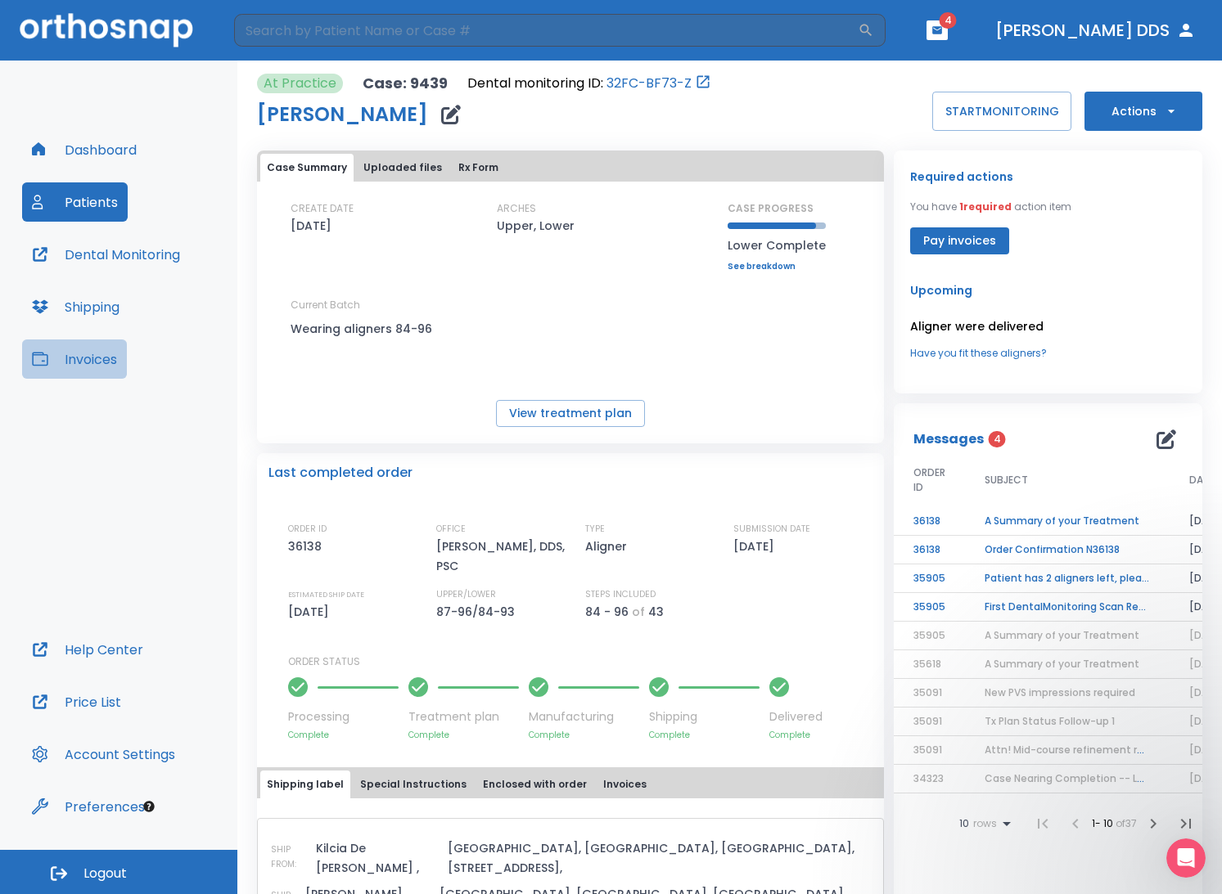
click at [89, 358] on button "Invoices" at bounding box center [74, 359] width 105 height 39
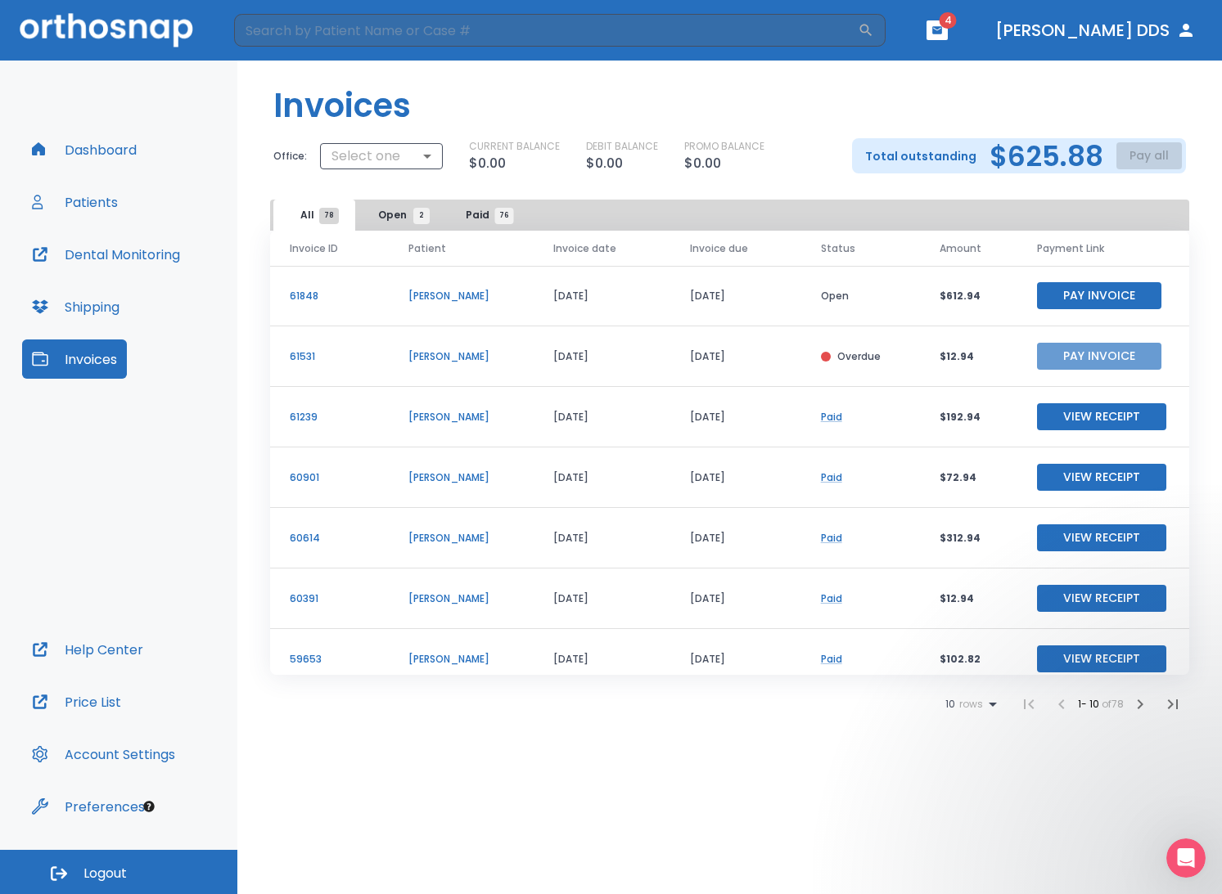
click at [981, 359] on button "Pay Invoice" at bounding box center [1099, 356] width 124 height 27
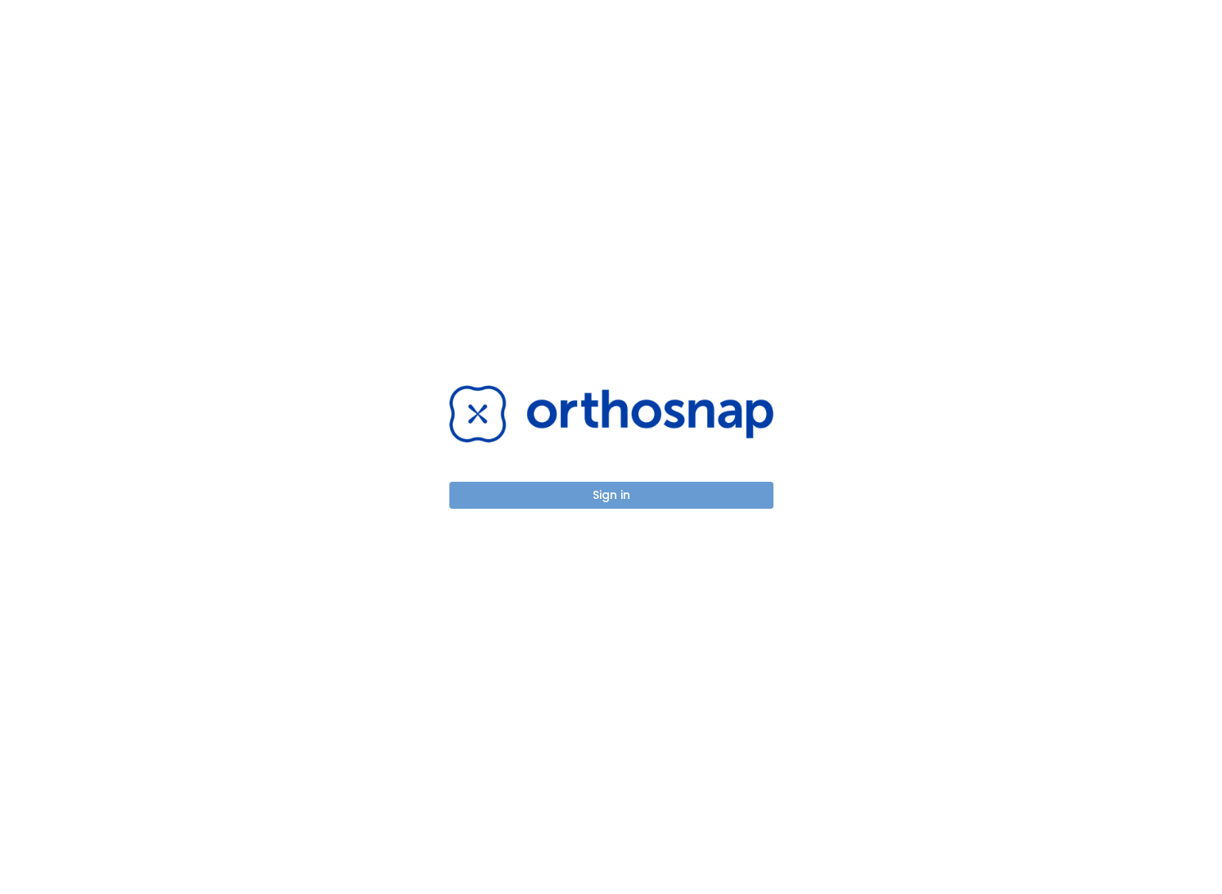
click at [607, 498] on button "Sign in" at bounding box center [611, 495] width 324 height 27
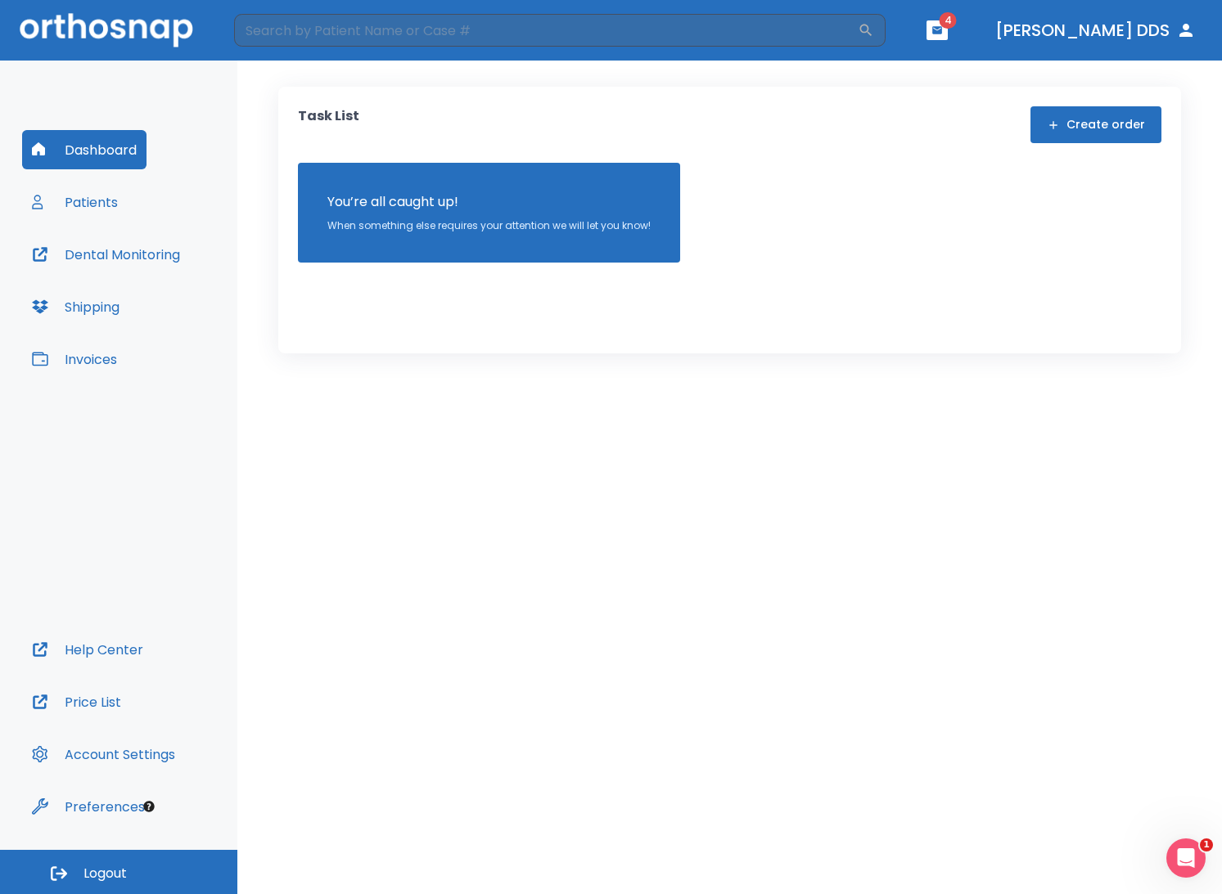
click at [102, 211] on button "Patients" at bounding box center [75, 201] width 106 height 39
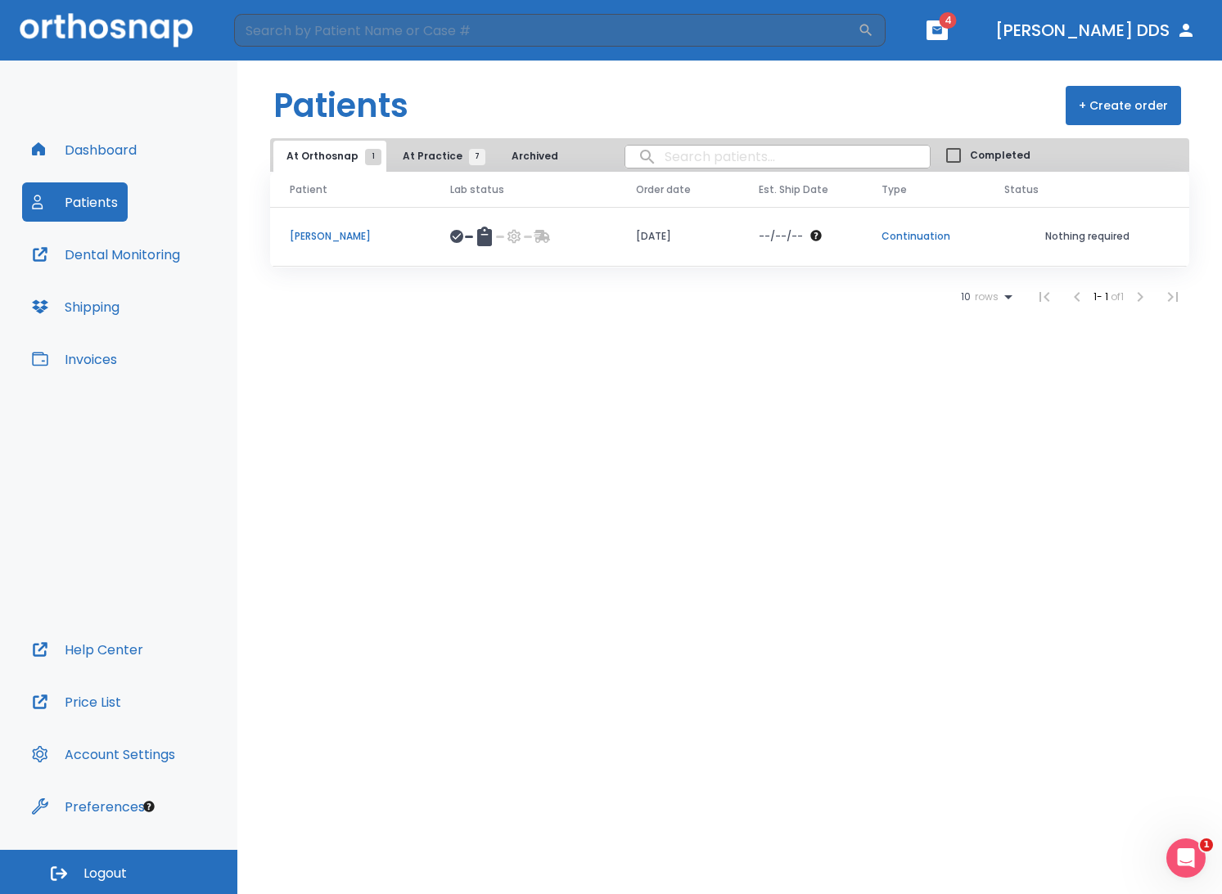
click at [423, 160] on span "At Practice 7" at bounding box center [440, 156] width 74 height 15
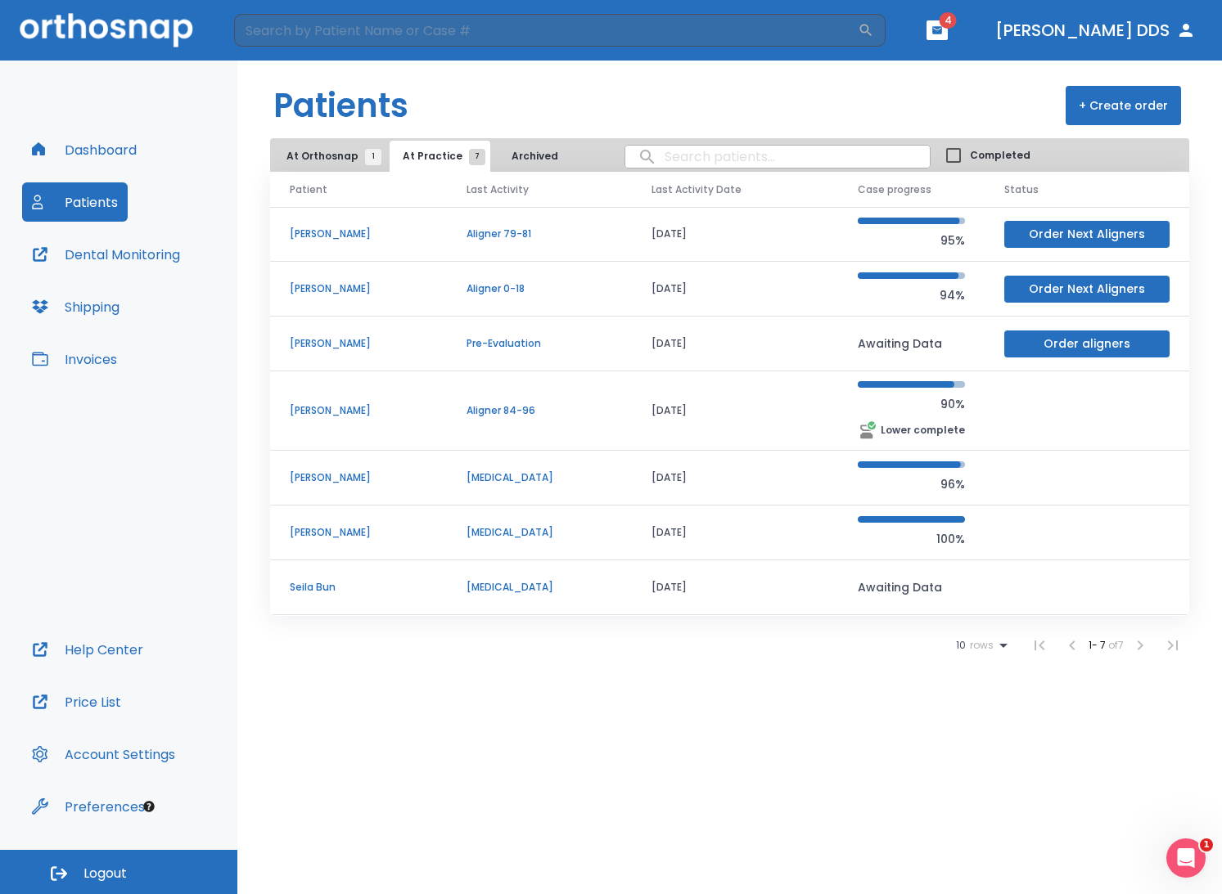
click at [326, 409] on p "Srey Lim" at bounding box center [358, 410] width 137 height 15
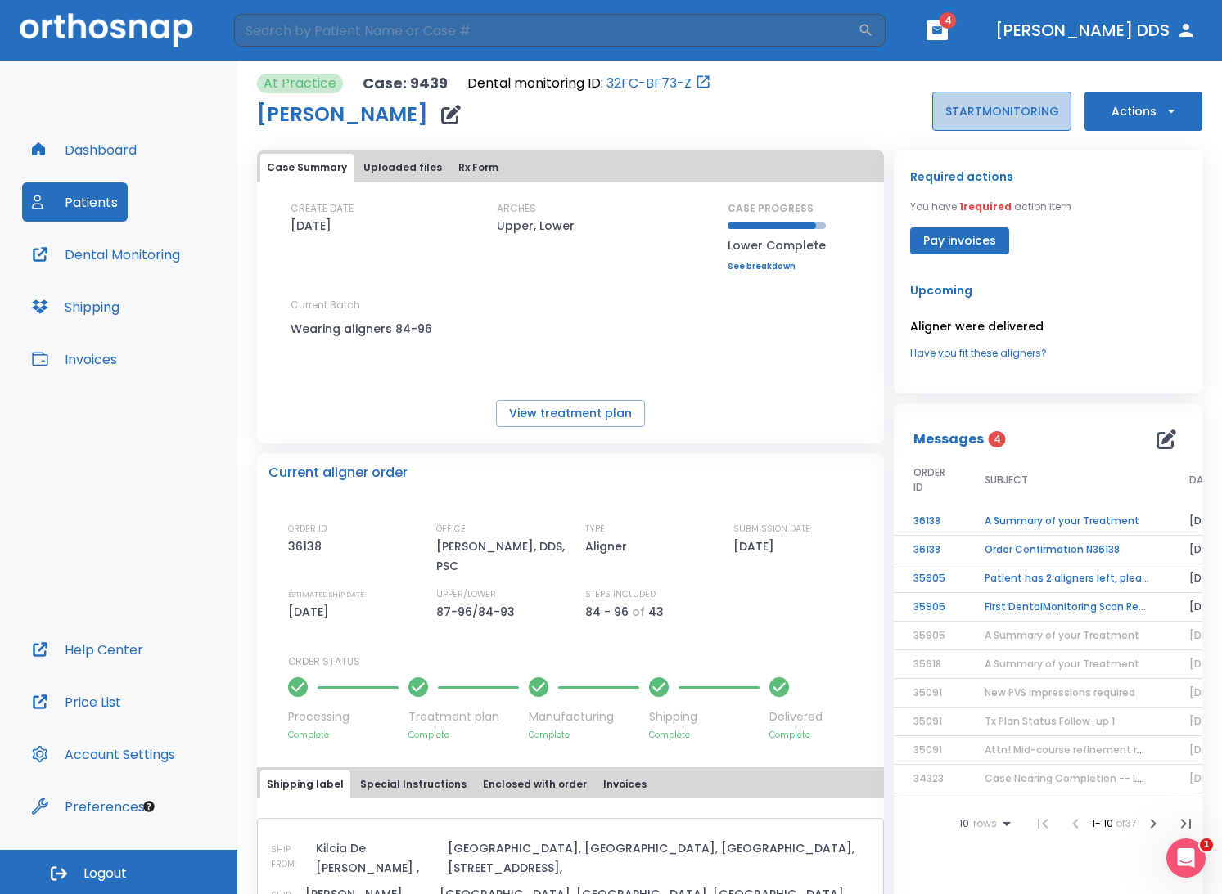
click at [984, 118] on button "START MONITORING" at bounding box center [1001, 111] width 139 height 39
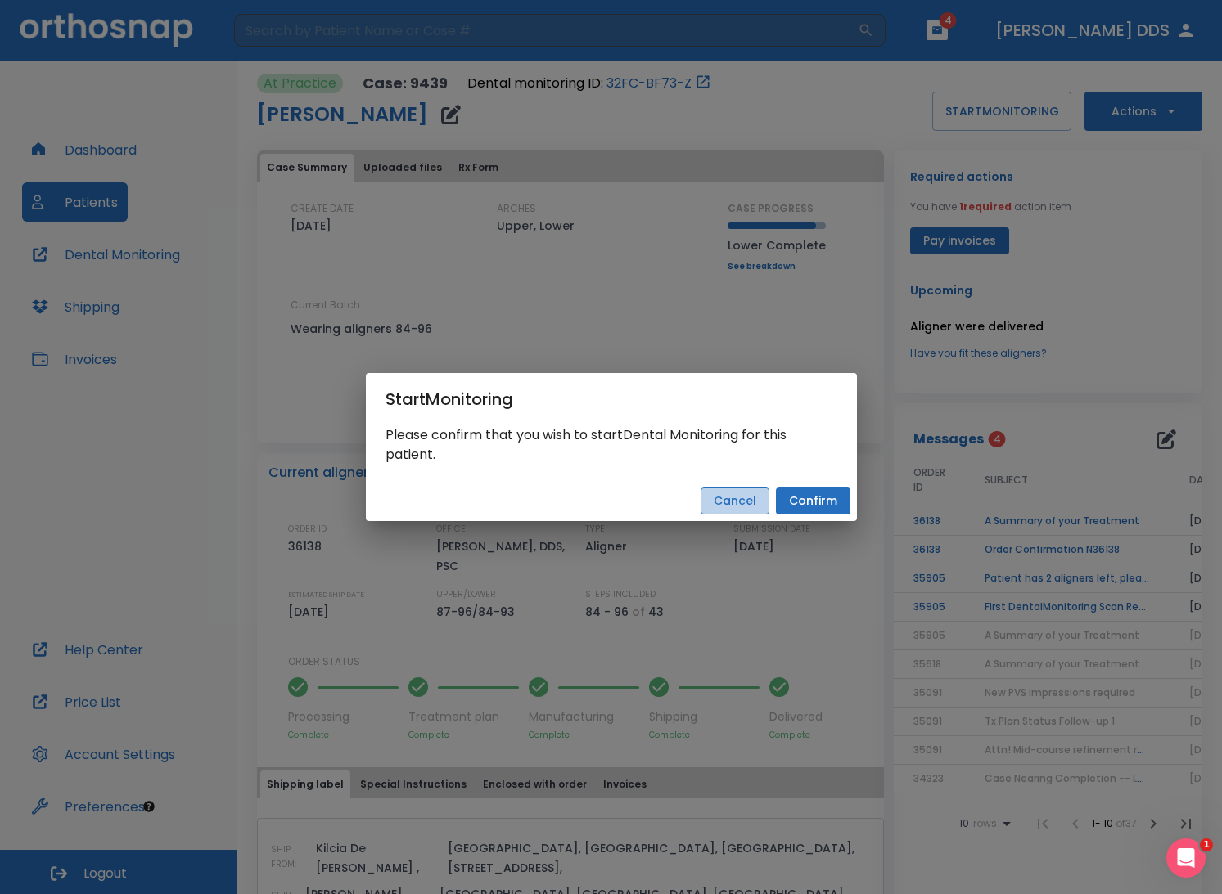
click at [747, 498] on button "Cancel" at bounding box center [734, 501] width 69 height 27
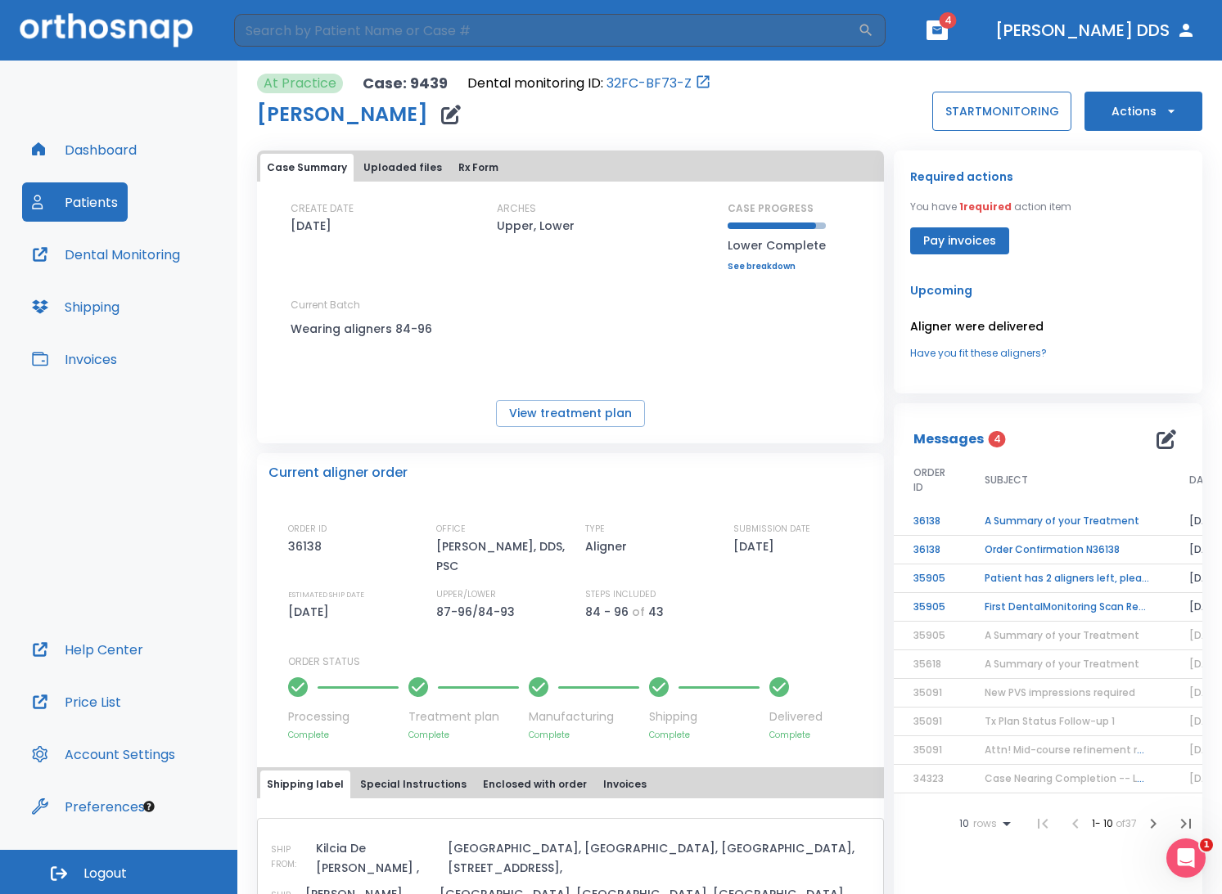
click at [996, 124] on button "START MONITORING" at bounding box center [1001, 111] width 139 height 39
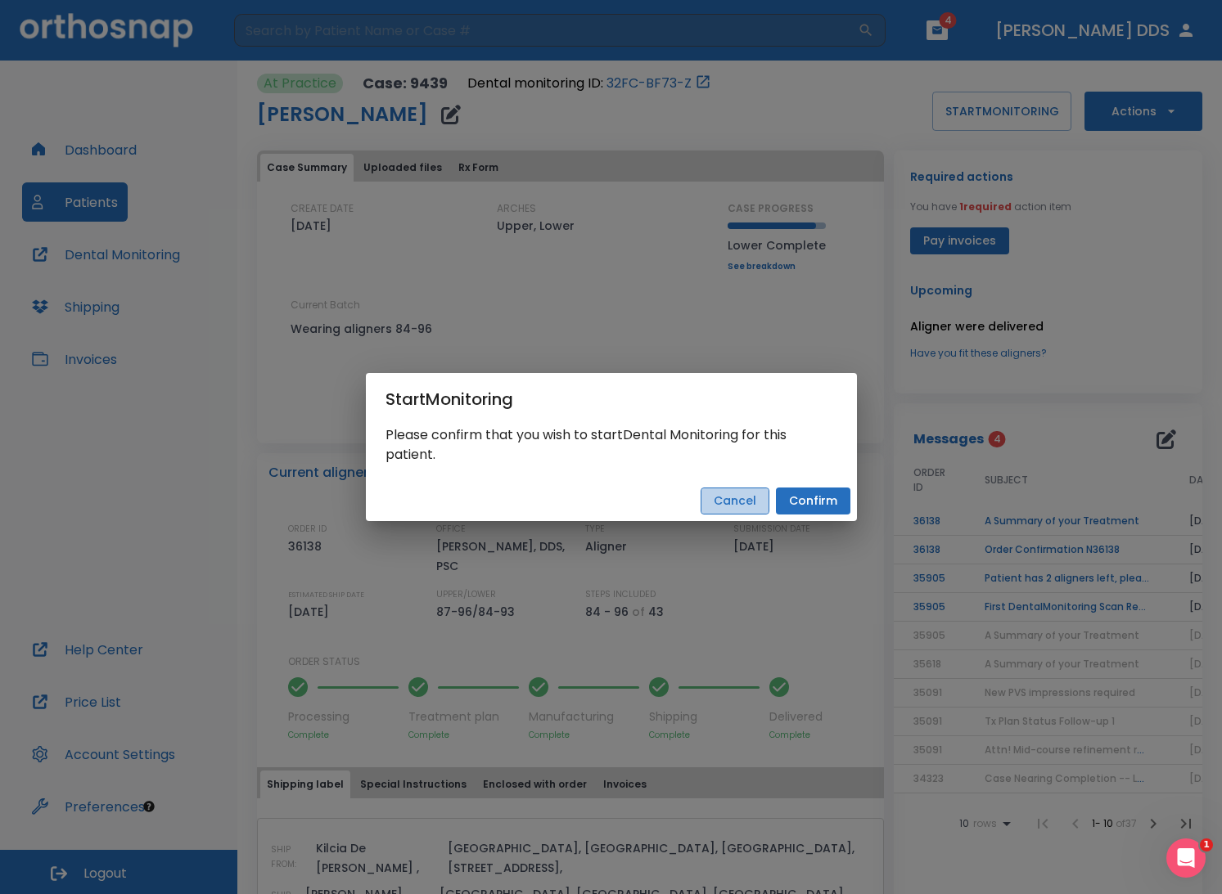
click at [724, 508] on button "Cancel" at bounding box center [734, 501] width 69 height 27
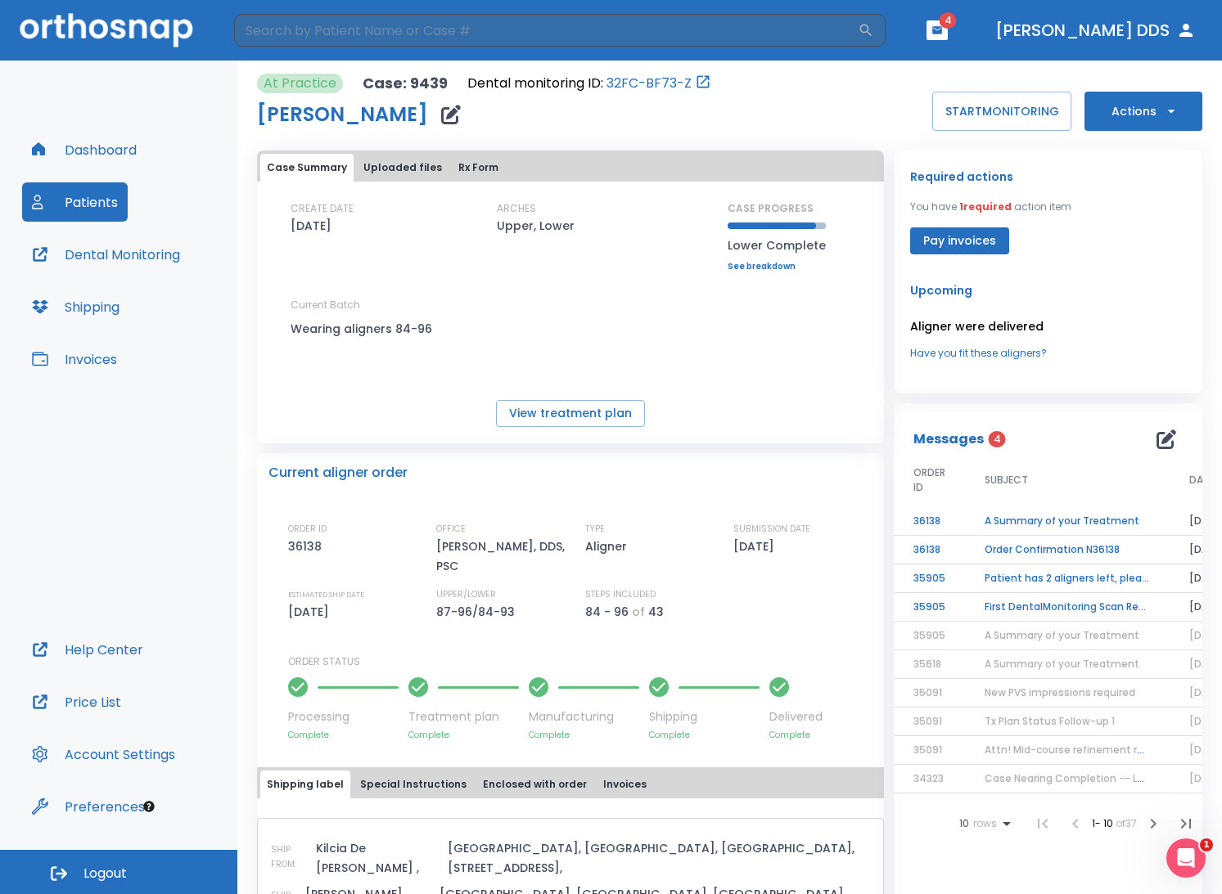
click at [121, 257] on button "Dental Monitoring" at bounding box center [106, 254] width 168 height 39
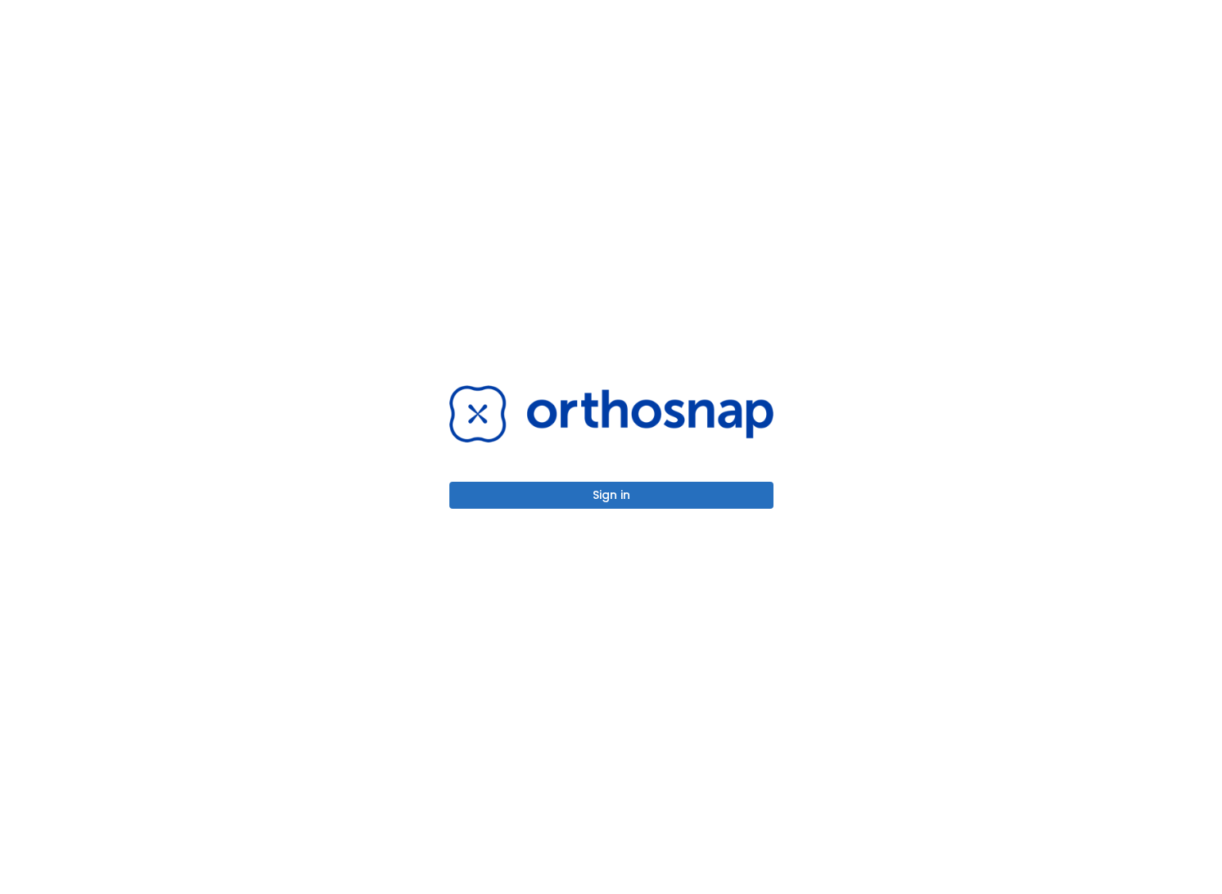
click at [567, 511] on div "Sign in" at bounding box center [611, 447] width 363 height 894
click at [574, 489] on button "Sign in" at bounding box center [611, 495] width 324 height 27
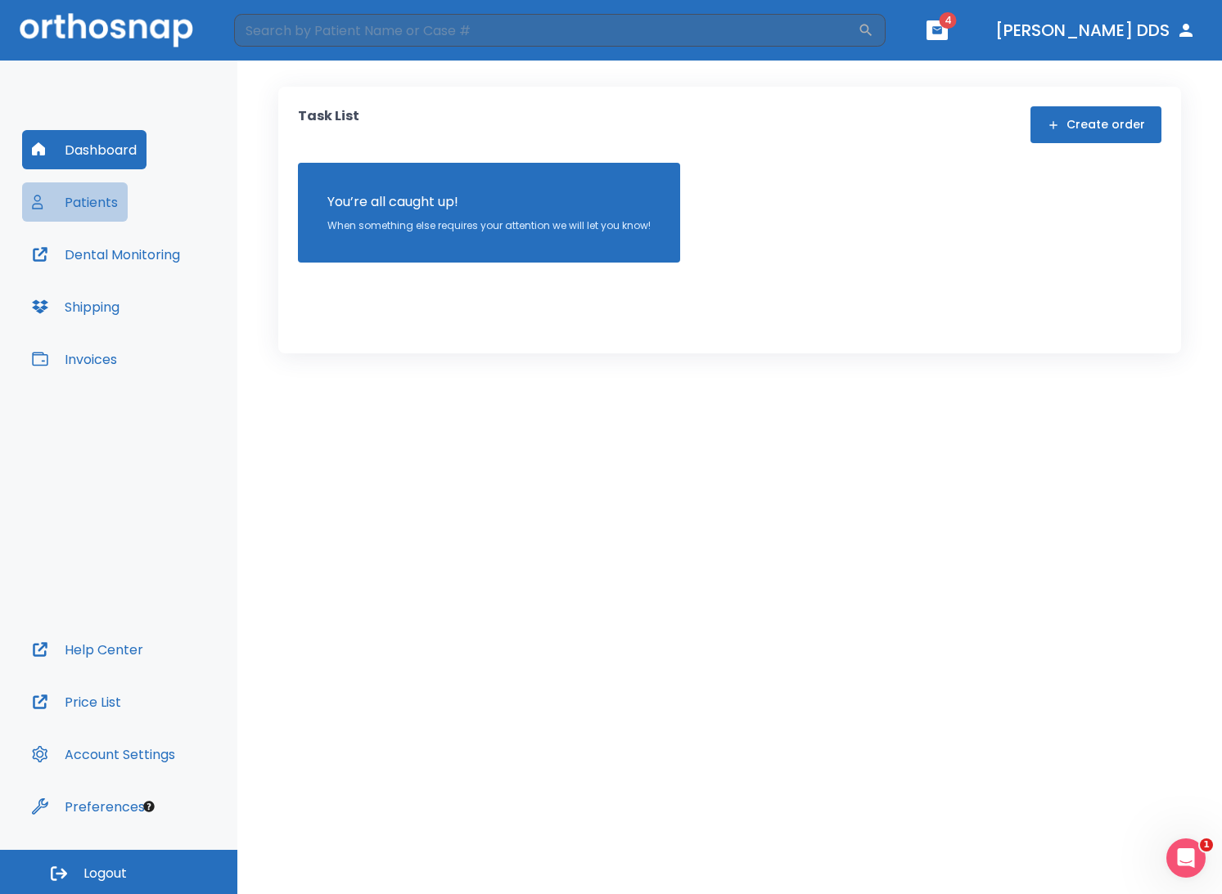
click at [88, 200] on button "Patients" at bounding box center [75, 201] width 106 height 39
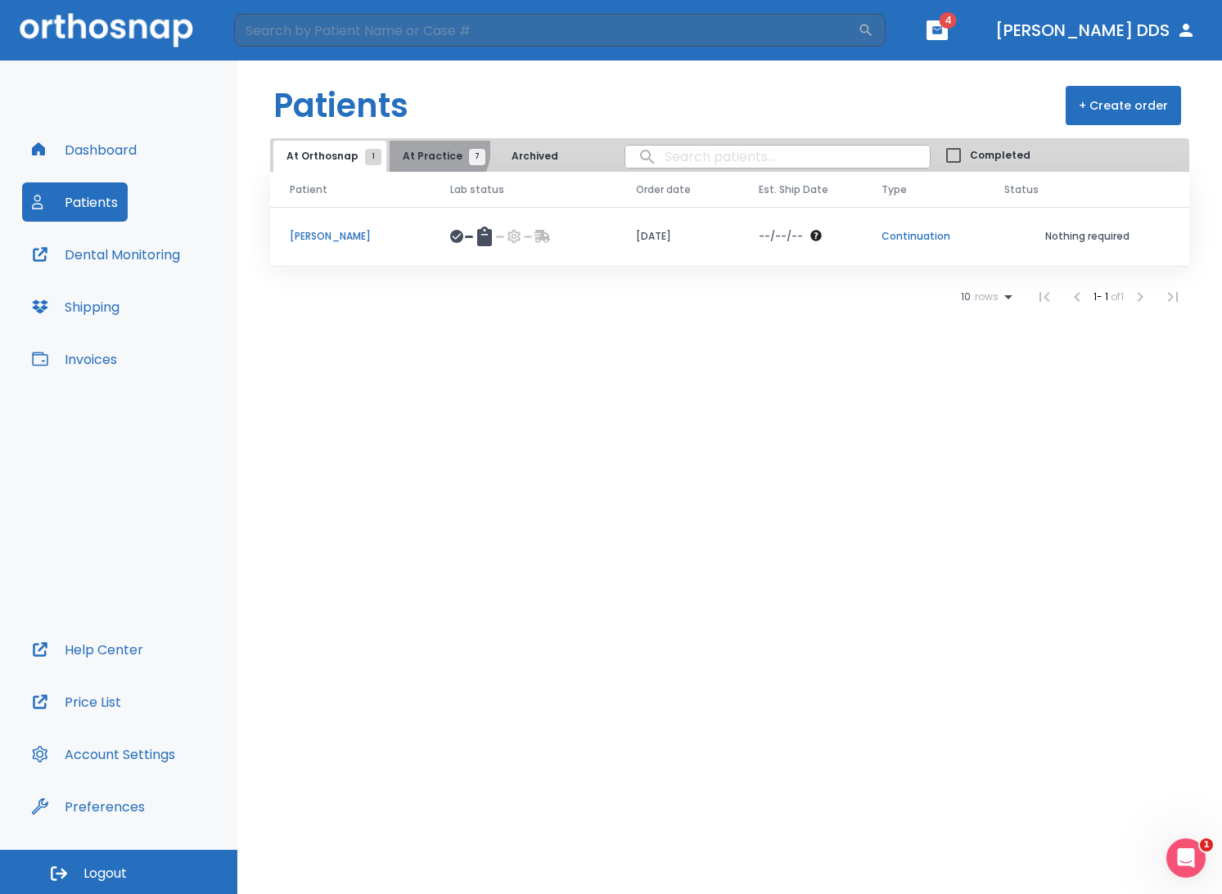
click at [429, 149] on span "At Practice 7" at bounding box center [440, 156] width 74 height 15
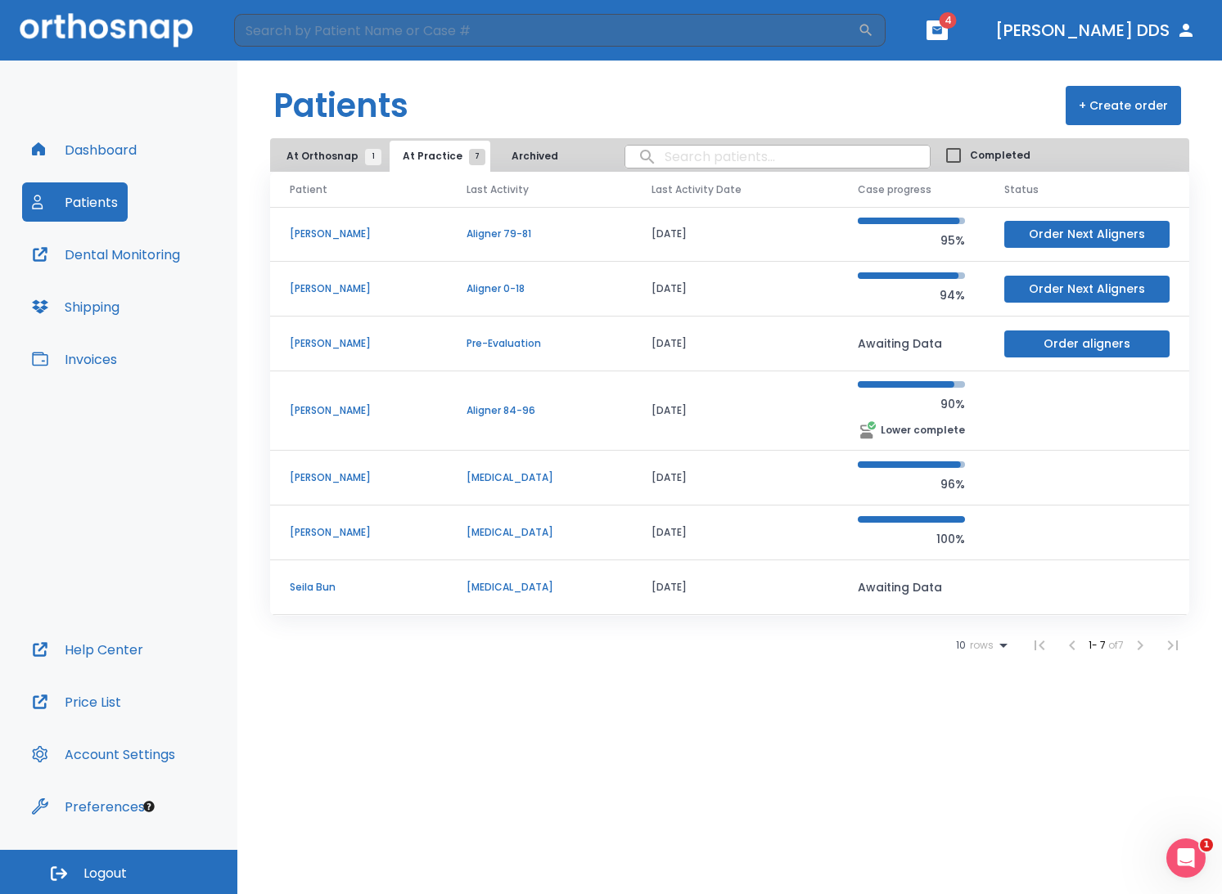
click at [305, 411] on p "[PERSON_NAME]" at bounding box center [358, 410] width 137 height 15
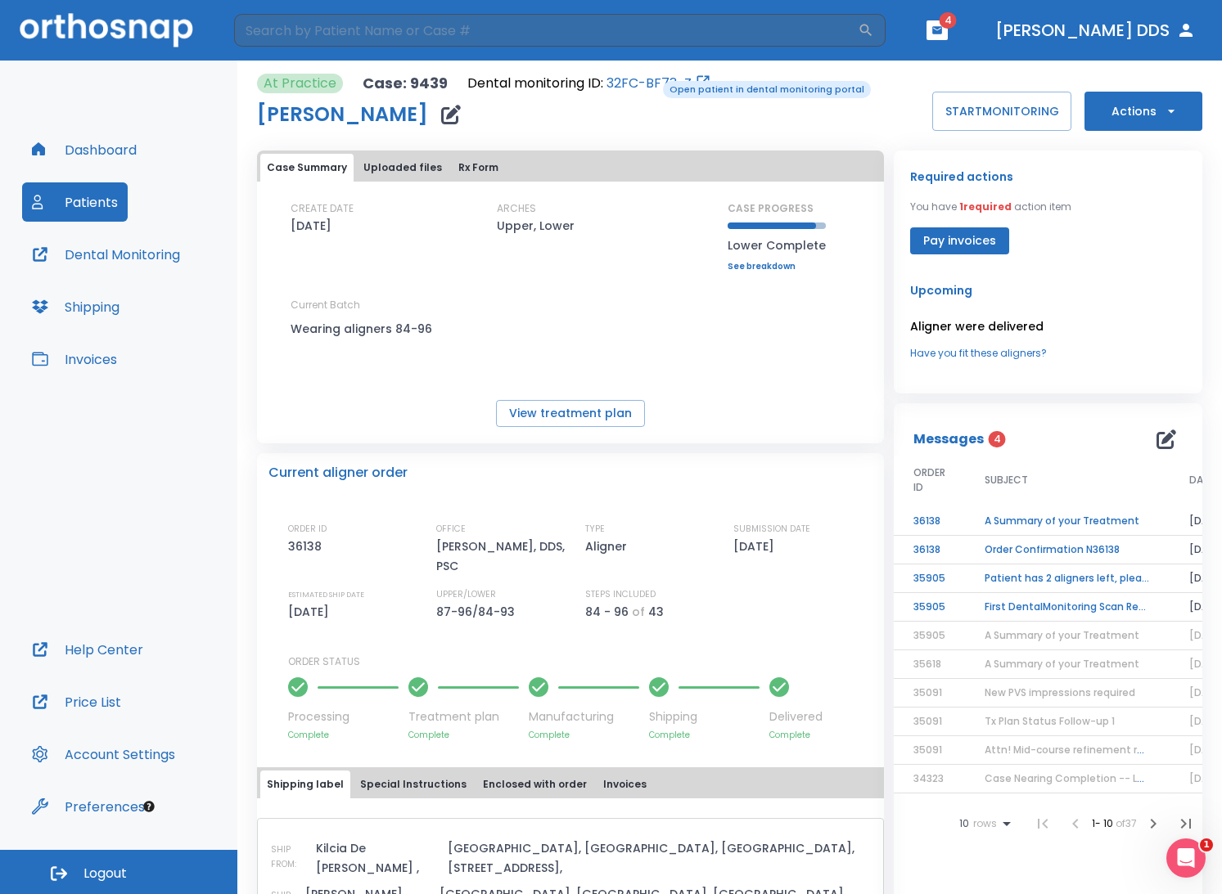
click at [651, 79] on link "32FC-BF73-Z" at bounding box center [648, 84] width 85 height 20
